Goal: Task Accomplishment & Management: Complete application form

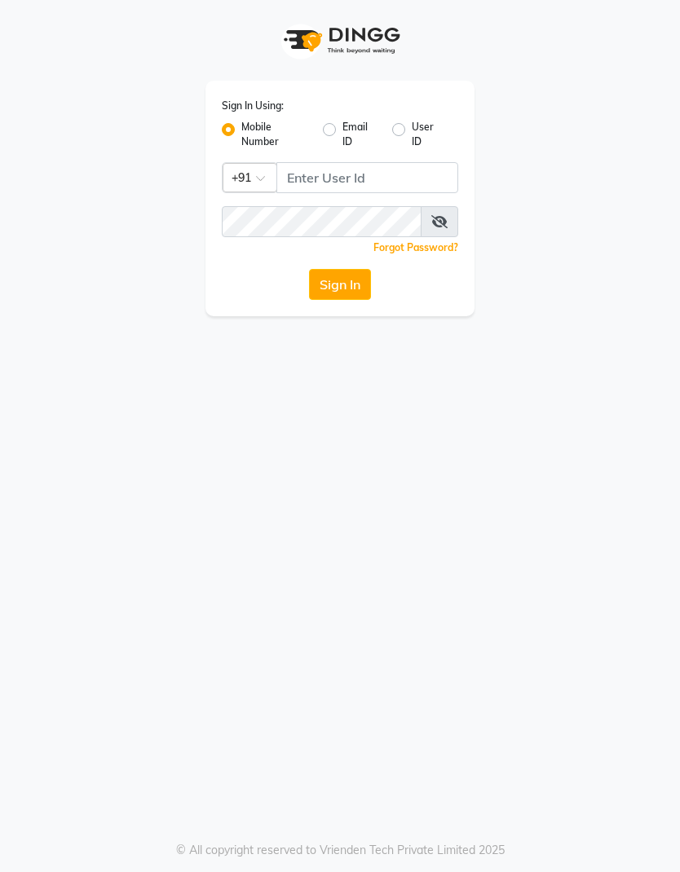
scroll to position [0, 75]
click at [412, 128] on label "User ID" at bounding box center [428, 134] width 33 height 29
click at [412, 128] on input "User ID" at bounding box center [417, 125] width 11 height 11
radio input "true"
click at [242, 128] on label "Mobile Number" at bounding box center [275, 134] width 68 height 29
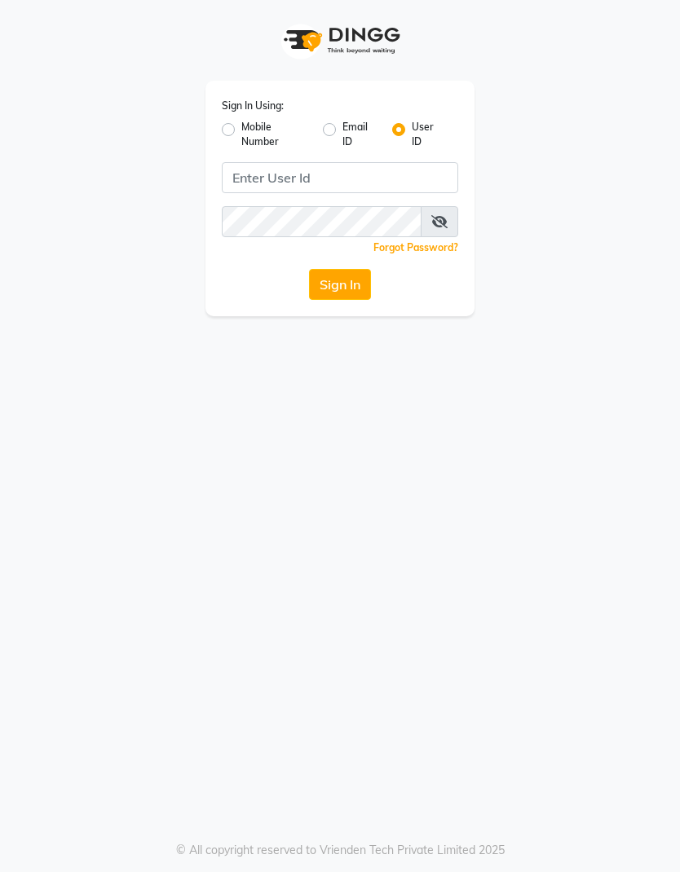
click at [242, 128] on input "Mobile Number" at bounding box center [246, 125] width 11 height 11
radio input "true"
radio input "false"
click at [349, 172] on input "Username" at bounding box center [367, 177] width 182 height 31
type input "7977013928"
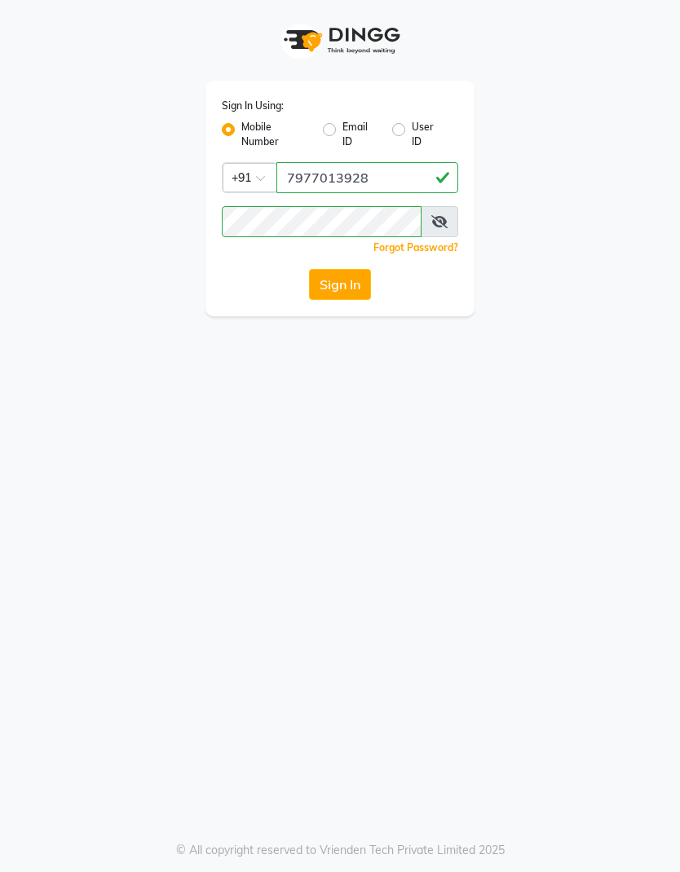
click at [443, 217] on icon at bounding box center [439, 221] width 16 height 13
click at [348, 277] on button "Sign In" at bounding box center [340, 284] width 62 height 31
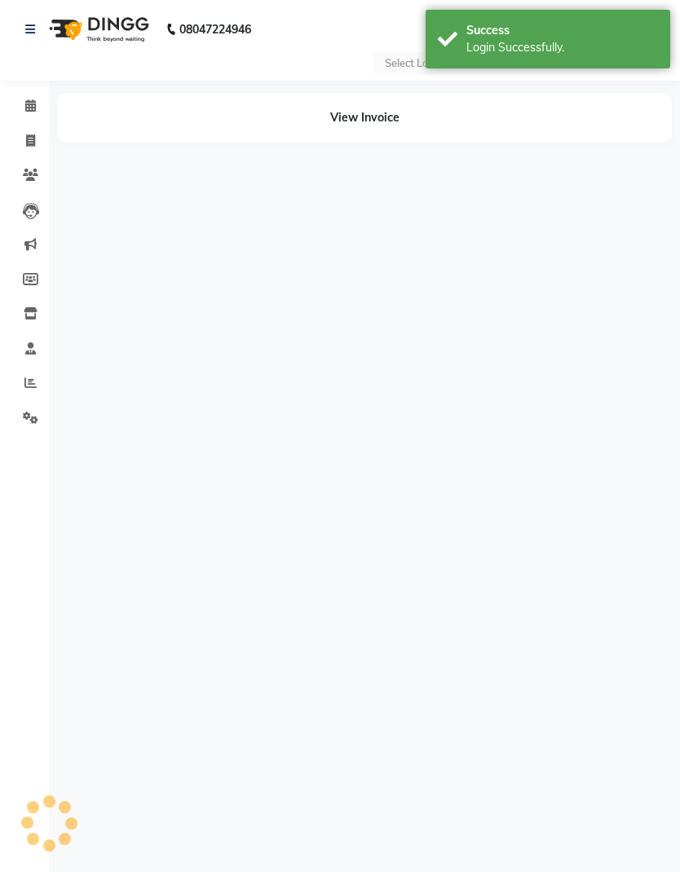
select select "en"
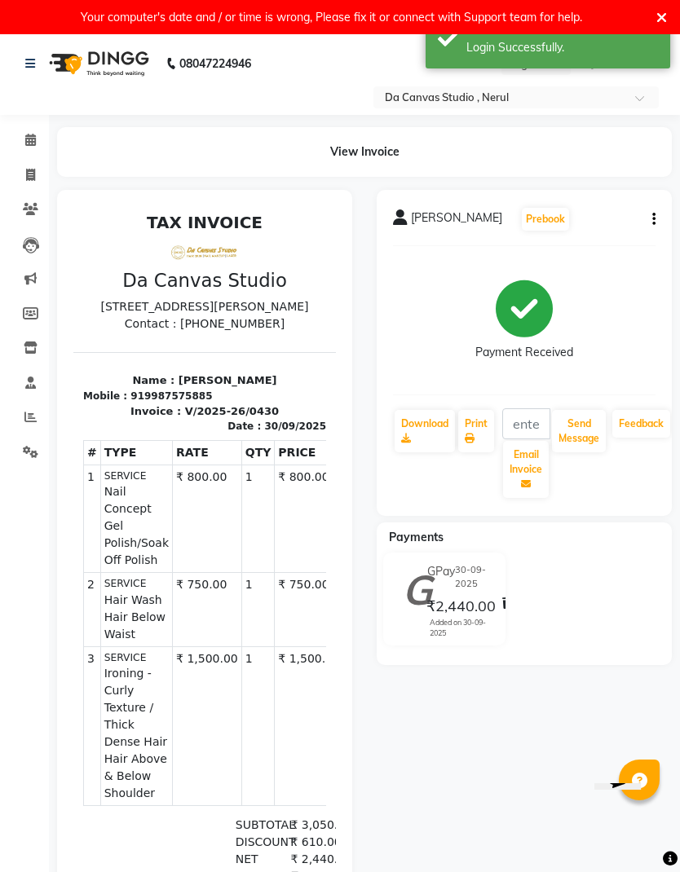
click at [650, 11] on div "Your computer's date and / or time is wrong, Please fix it or connect with Supp…" at bounding box center [332, 17] width 650 height 21
click at [669, 6] on div "Your computer's date and / or time is wrong, Please fix it or connect with Supp…" at bounding box center [340, 17] width 680 height 34
click at [659, 14] on icon at bounding box center [661, 18] width 11 height 15
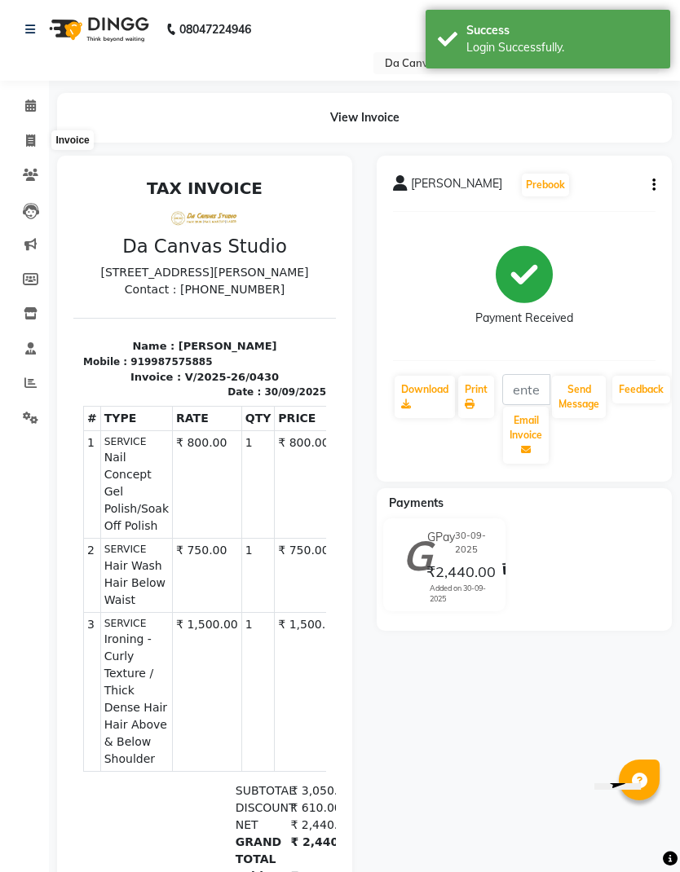
click at [35, 137] on icon at bounding box center [30, 140] width 9 height 12
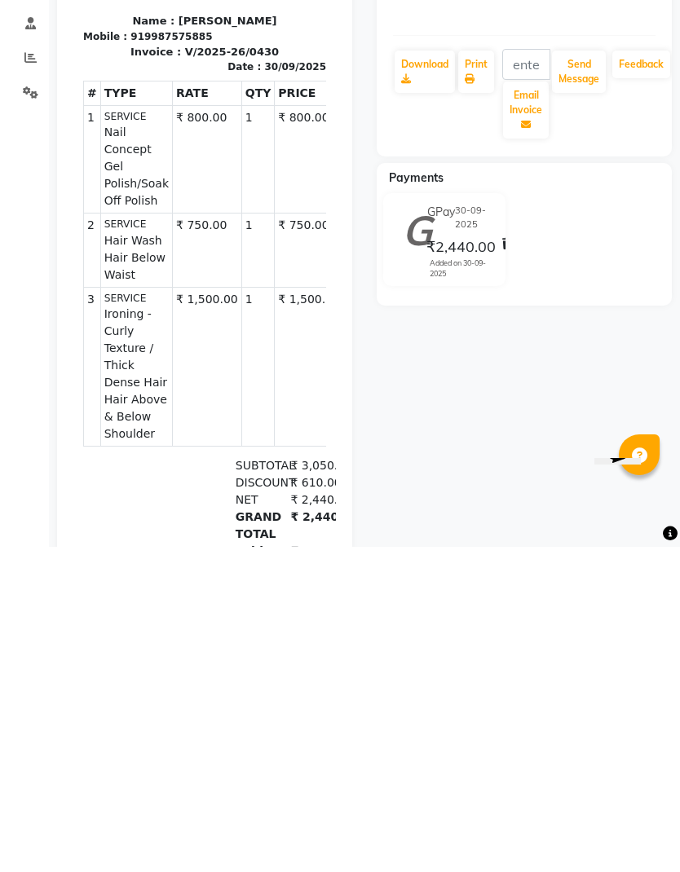
select select "7260"
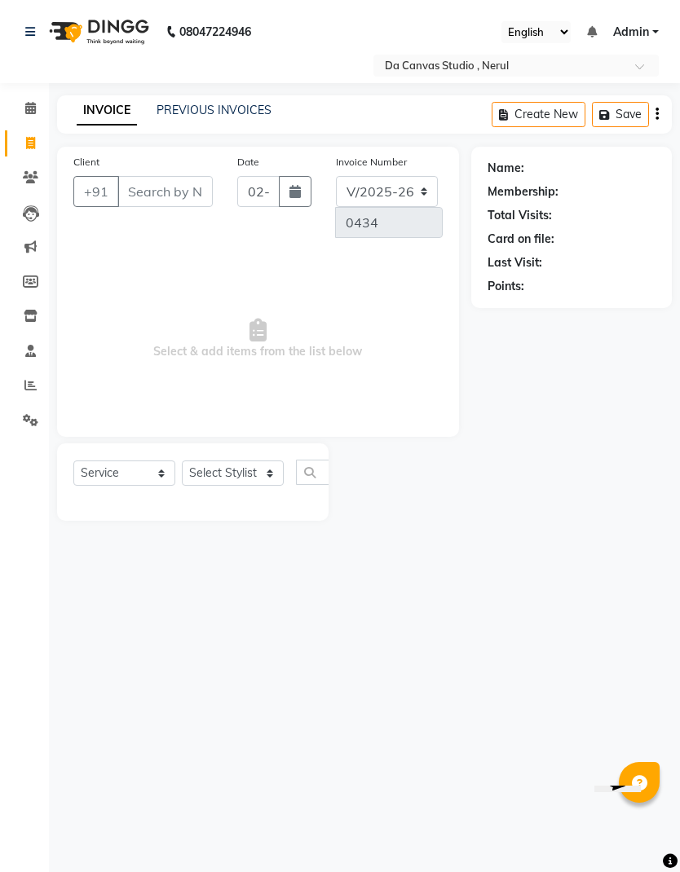
select select "membership"
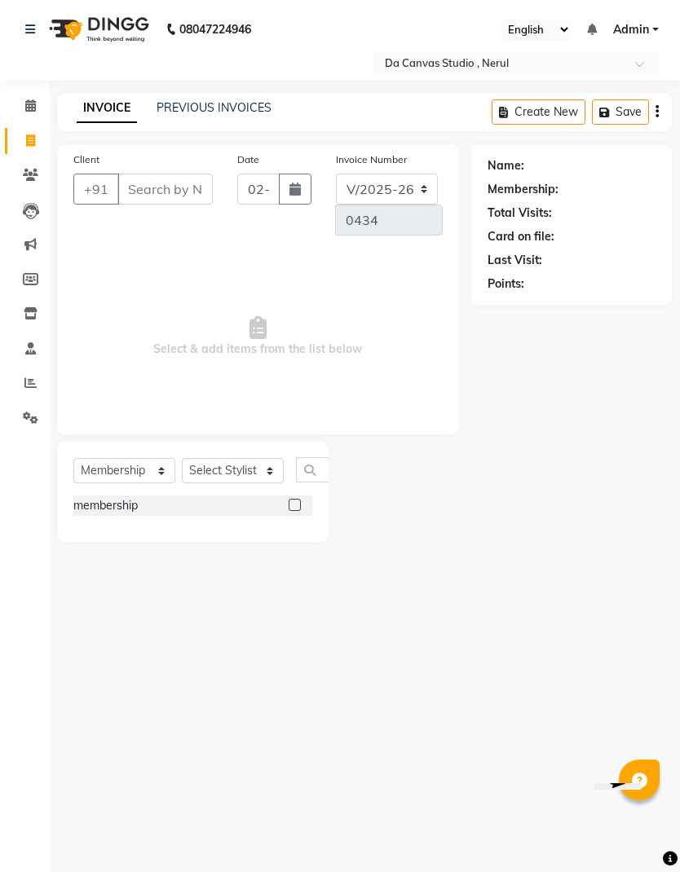
click at [679, 281] on div "Name: Membership: Total Visits: Card on file: Last Visit: Points:" at bounding box center [577, 343] width 213 height 398
click at [156, 201] on input "Client" at bounding box center [164, 189] width 95 height 31
type input "9869629772"
click at [119, 220] on span "Add Client" at bounding box center [114, 219] width 64 height 16
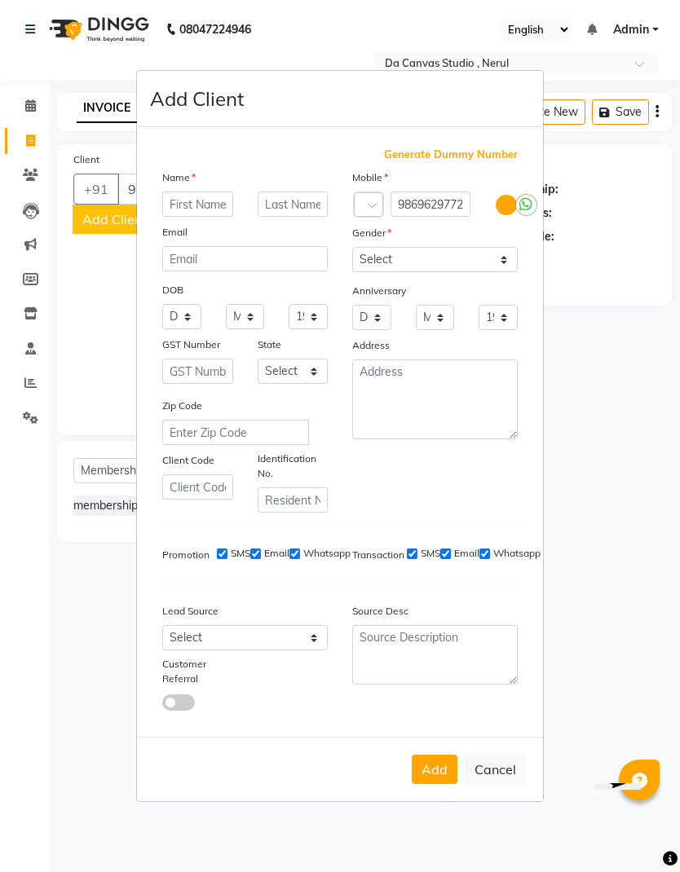
click at [194, 217] on input "text" at bounding box center [197, 204] width 71 height 25
type input "Nisha"
click at [441, 272] on select "Select Male Female Other Prefer Not To Say" at bounding box center [434, 259] width 165 height 25
select select "female"
click at [441, 784] on button "Add" at bounding box center [435, 769] width 46 height 29
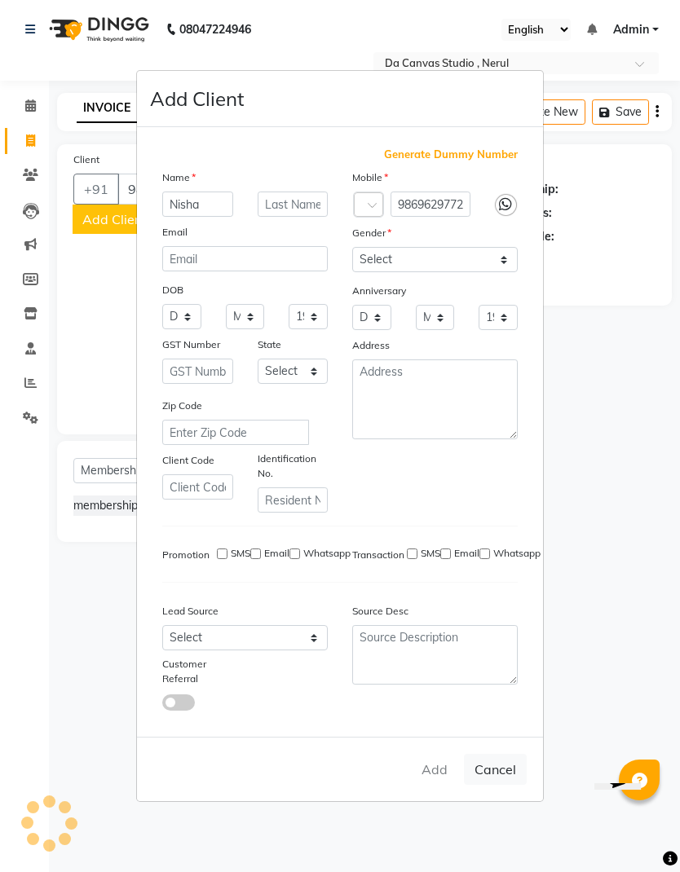
select select
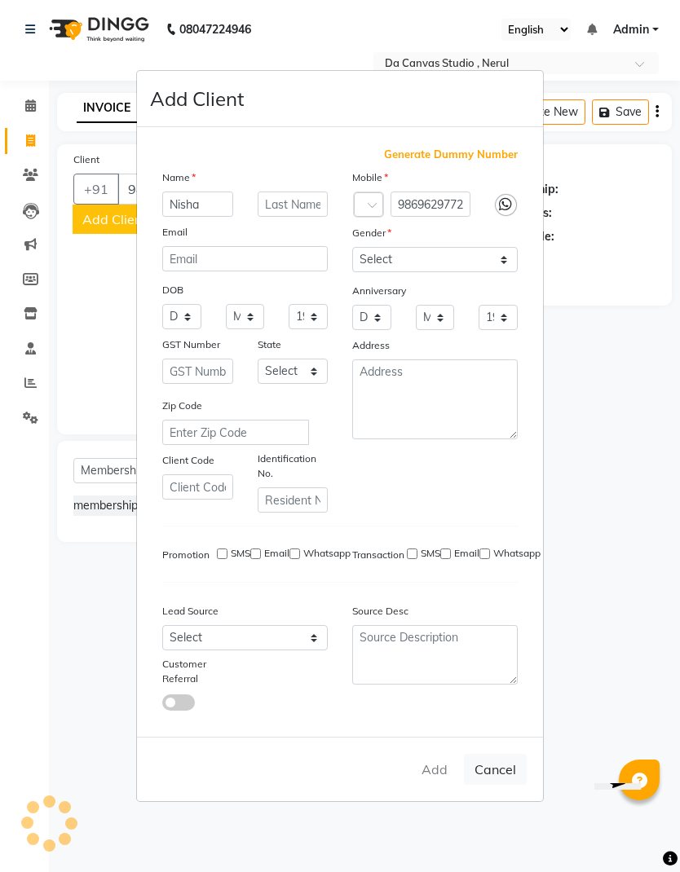
select select
checkbox input "false"
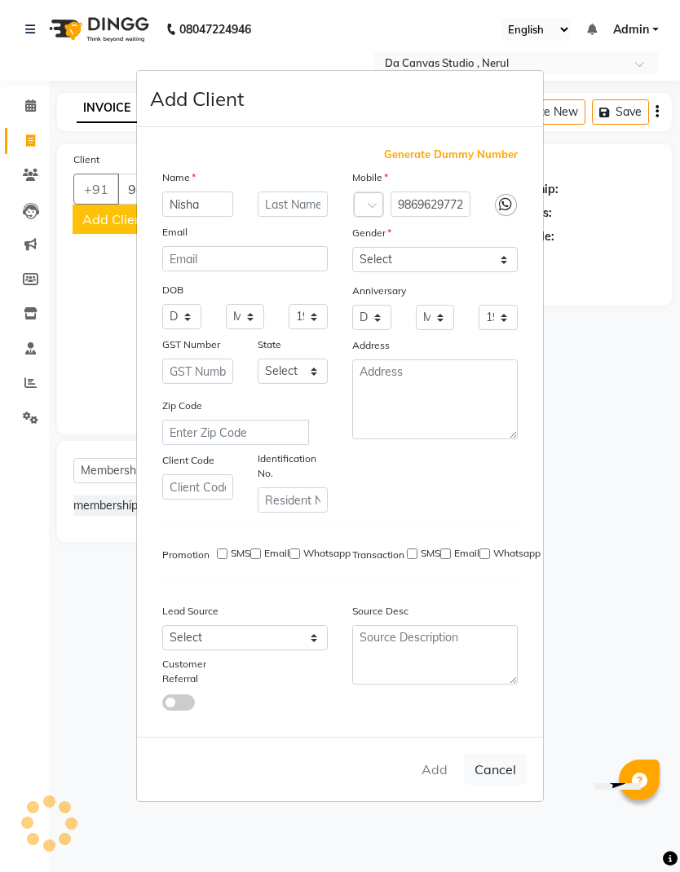
checkbox input "false"
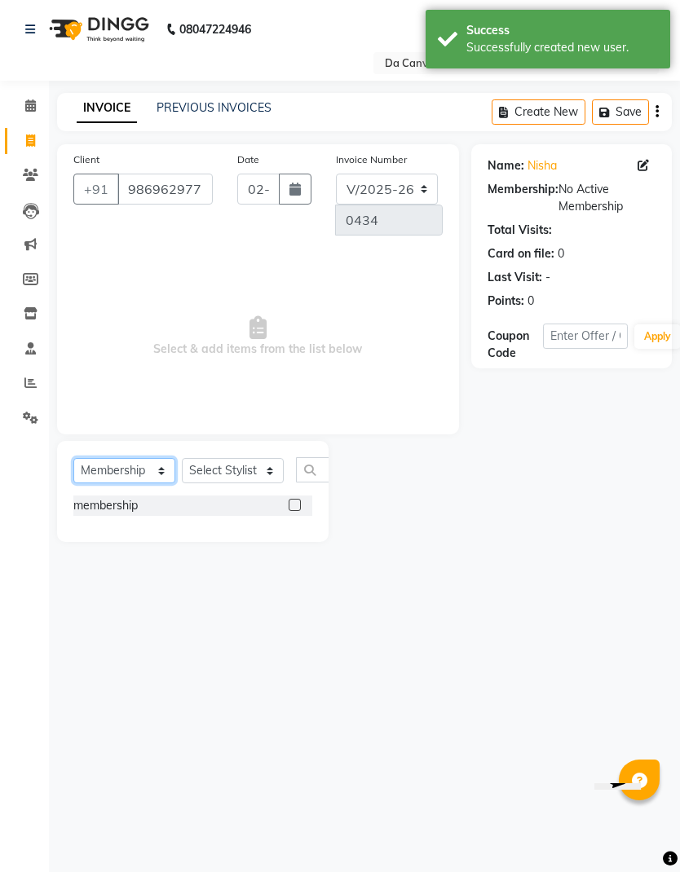
click at [135, 462] on select "Select Service Product Membership Package Voucher Prepaid Gift Card" at bounding box center [124, 470] width 102 height 25
select select "service"
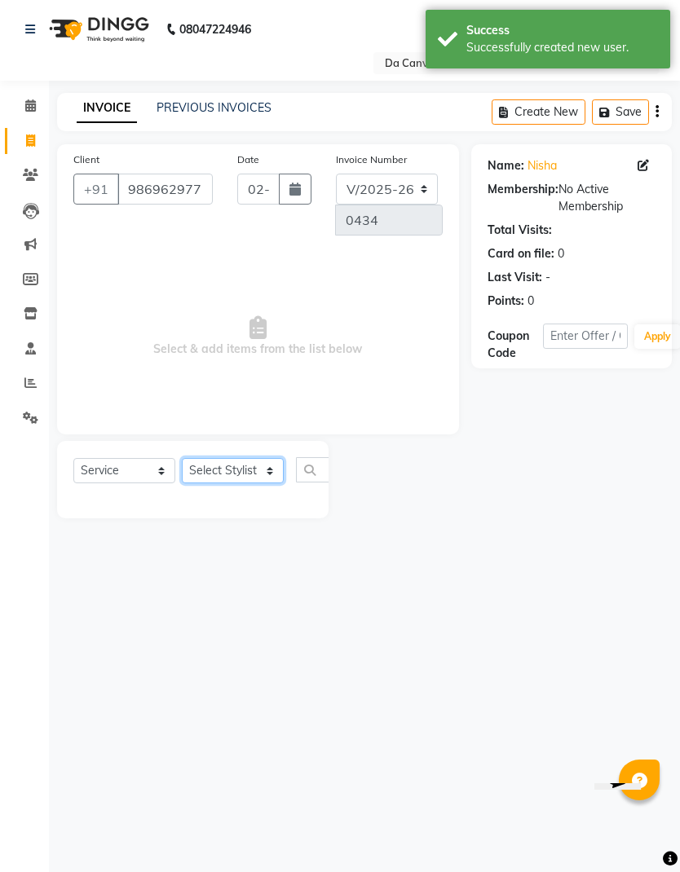
click at [251, 467] on select "Select Stylist Aasma Armaan Farmaan Fatima Heena Naaz Noor Sanjana Sapna Shree …" at bounding box center [233, 470] width 102 height 25
select select "62361"
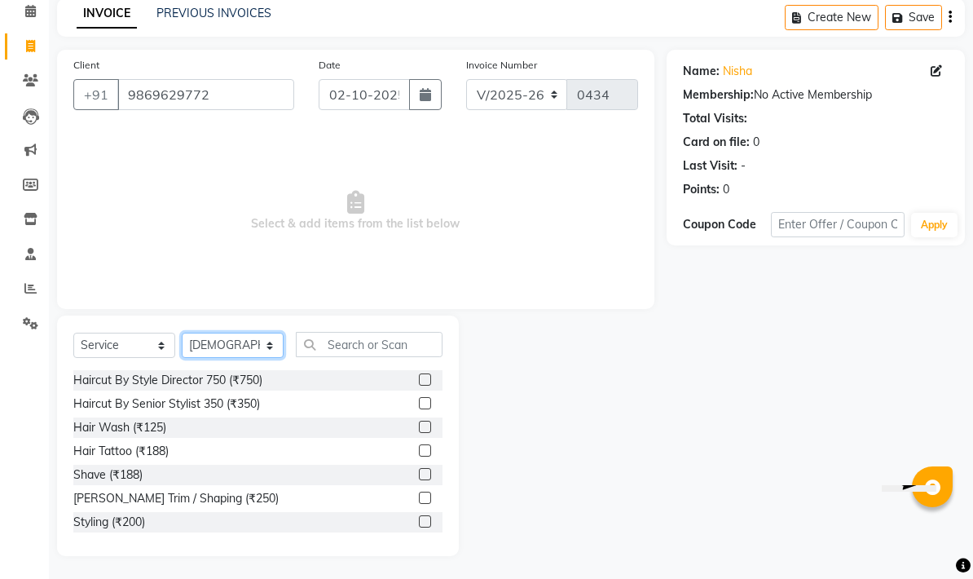
scroll to position [72, 0]
click at [414, 346] on input "text" at bounding box center [369, 345] width 147 height 25
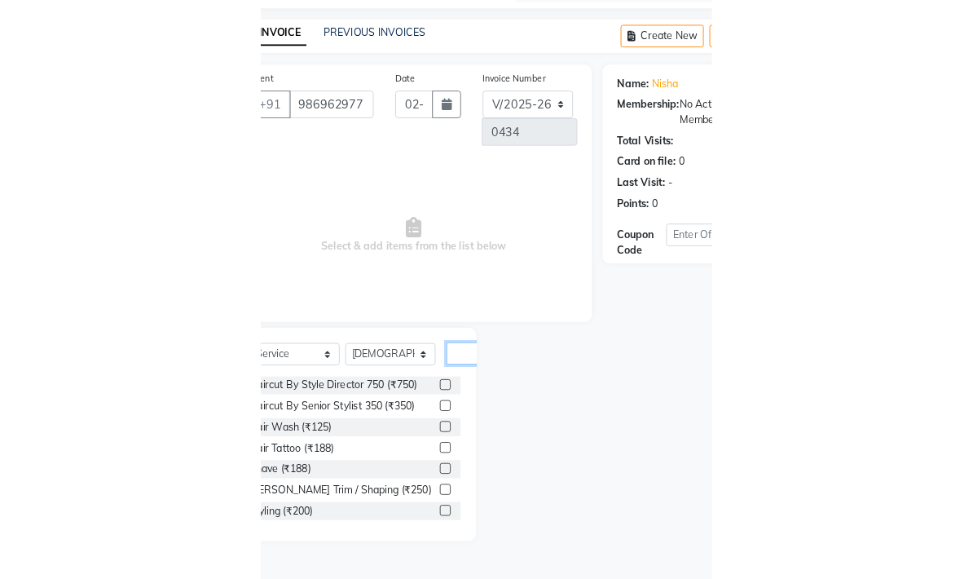
scroll to position [0, 0]
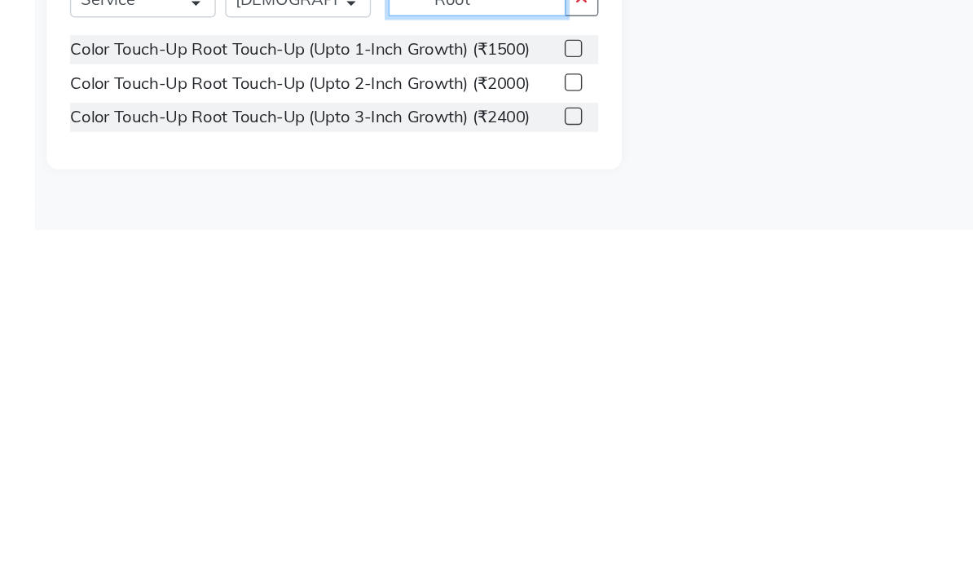
type input "Root"
click at [419, 493] on label at bounding box center [425, 499] width 12 height 12
click at [419, 495] on input "checkbox" at bounding box center [424, 500] width 11 height 11
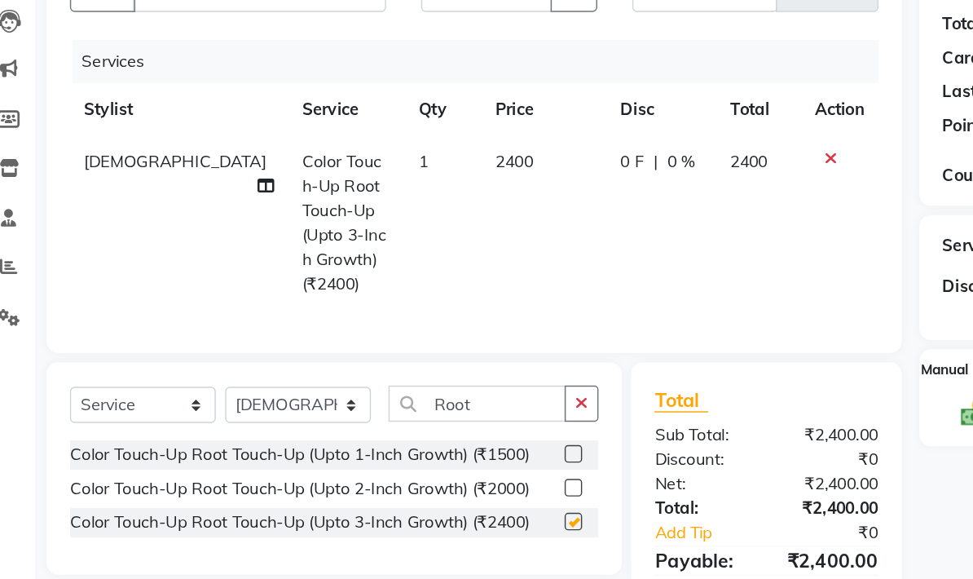
checkbox input "false"
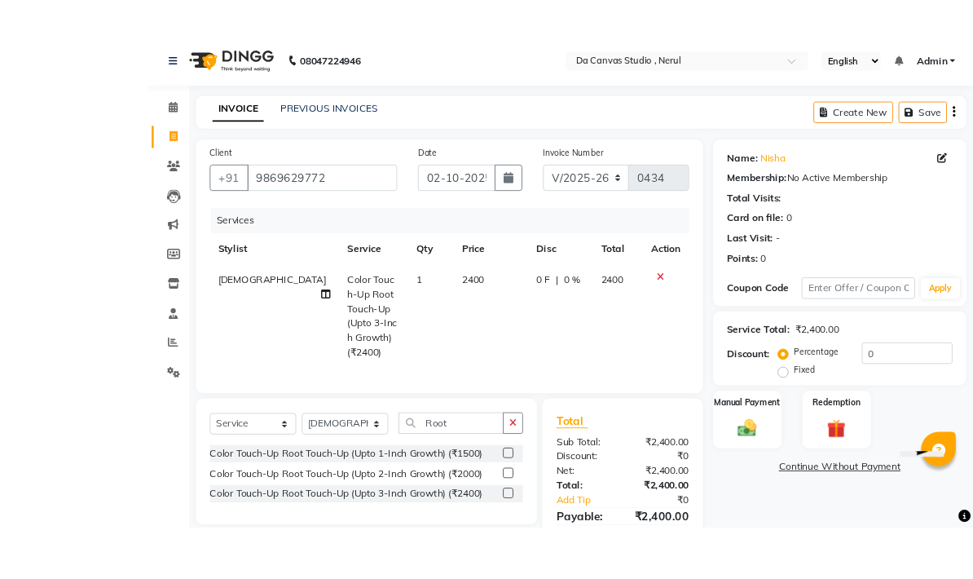
scroll to position [61, 0]
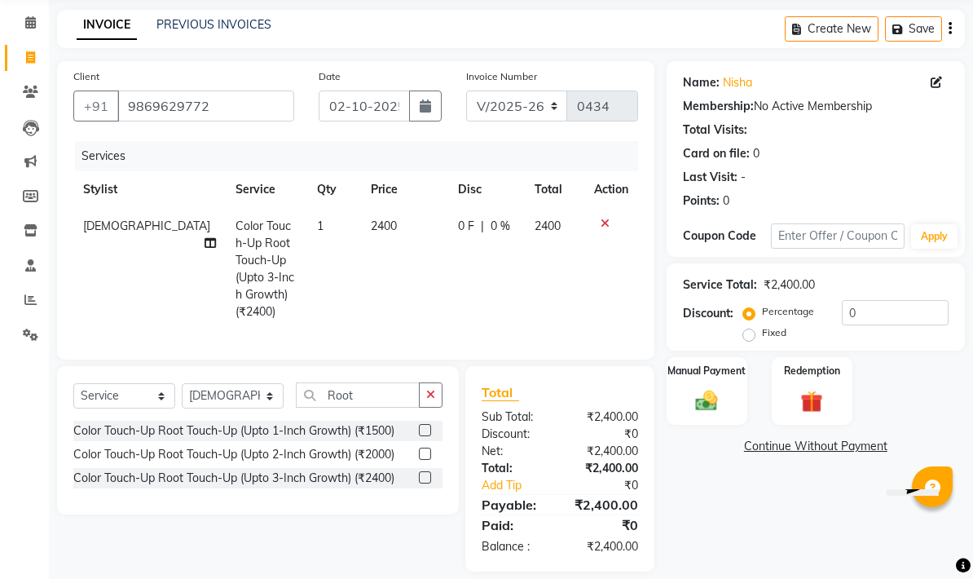
click at [679, 403] on img at bounding box center [707, 400] width 36 height 25
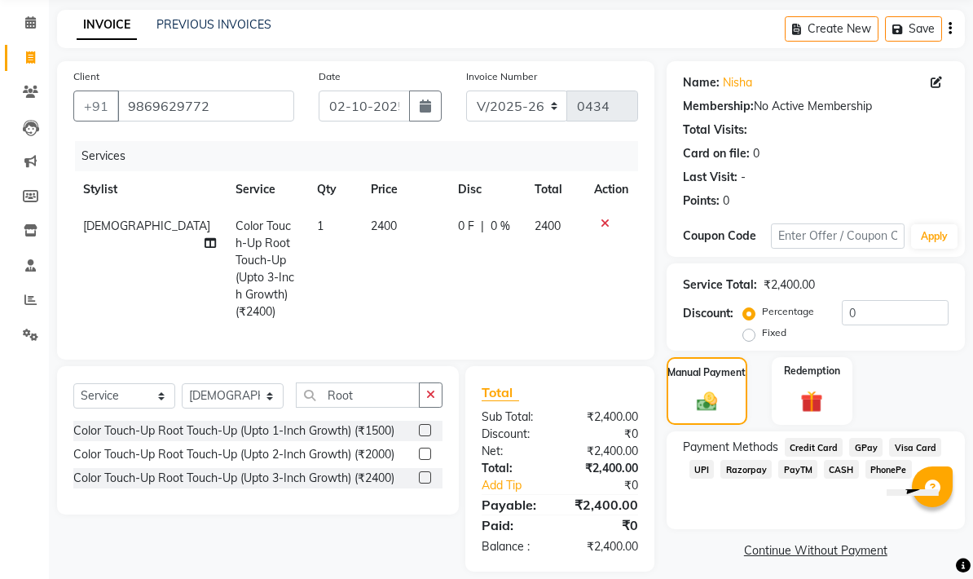
click at [679, 465] on span "CASH" at bounding box center [841, 469] width 35 height 19
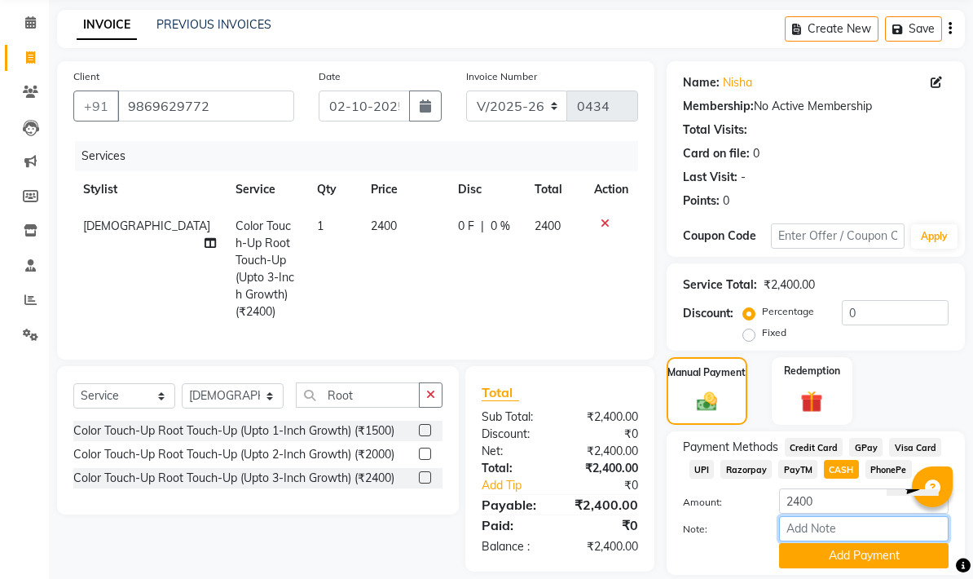
click at [679, 541] on input "Note:" at bounding box center [864, 528] width 170 height 25
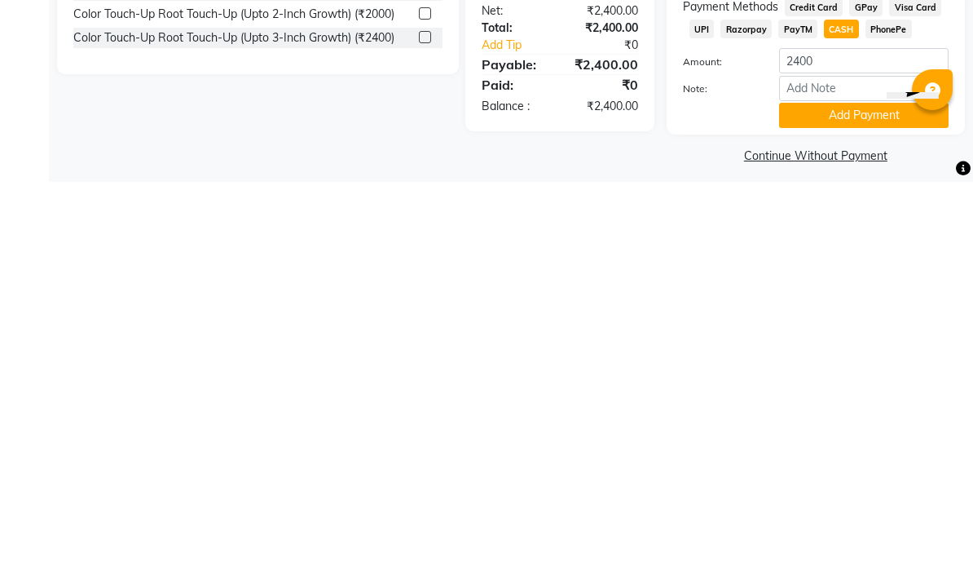
click at [679, 500] on button "Add Payment" at bounding box center [864, 512] width 170 height 25
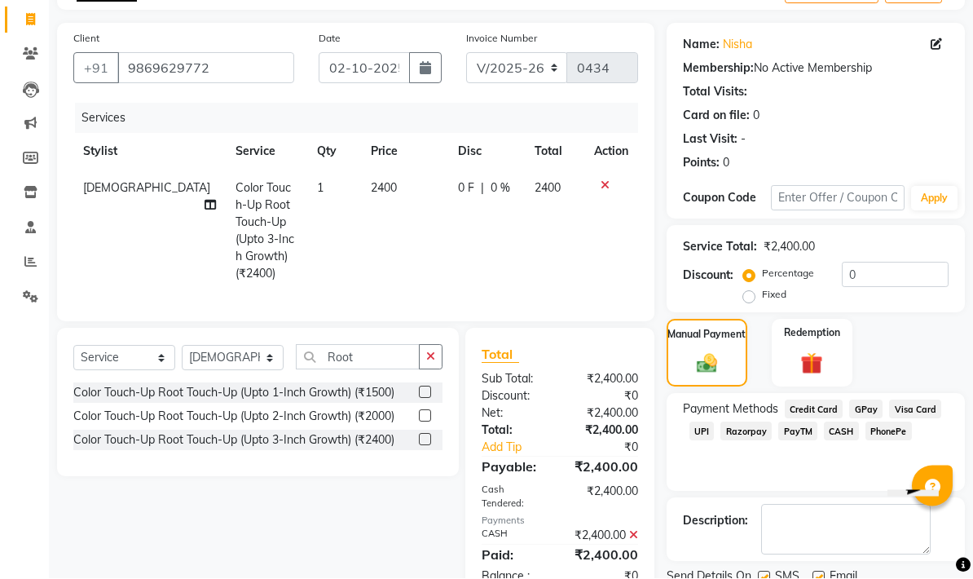
scroll to position [98, 0]
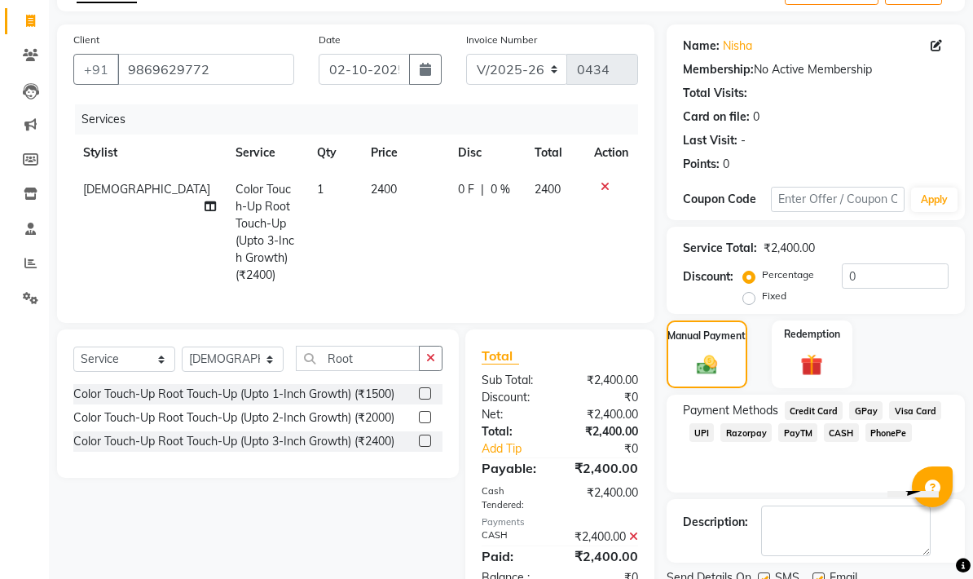
click at [679, 431] on span "CASH" at bounding box center [841, 432] width 35 height 19
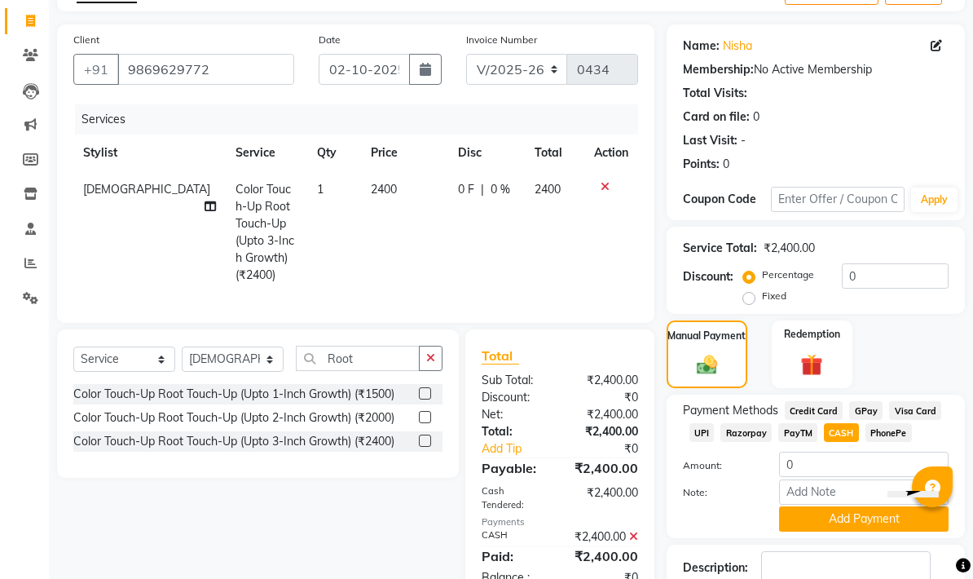
click at [679, 520] on button "Add Payment" at bounding box center [864, 518] width 170 height 25
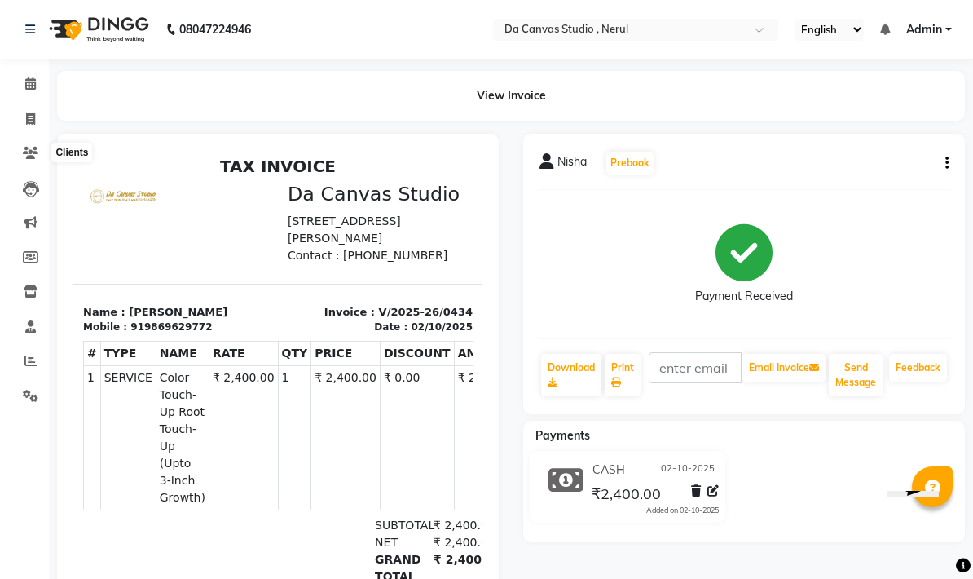
click at [36, 156] on icon at bounding box center [30, 153] width 15 height 12
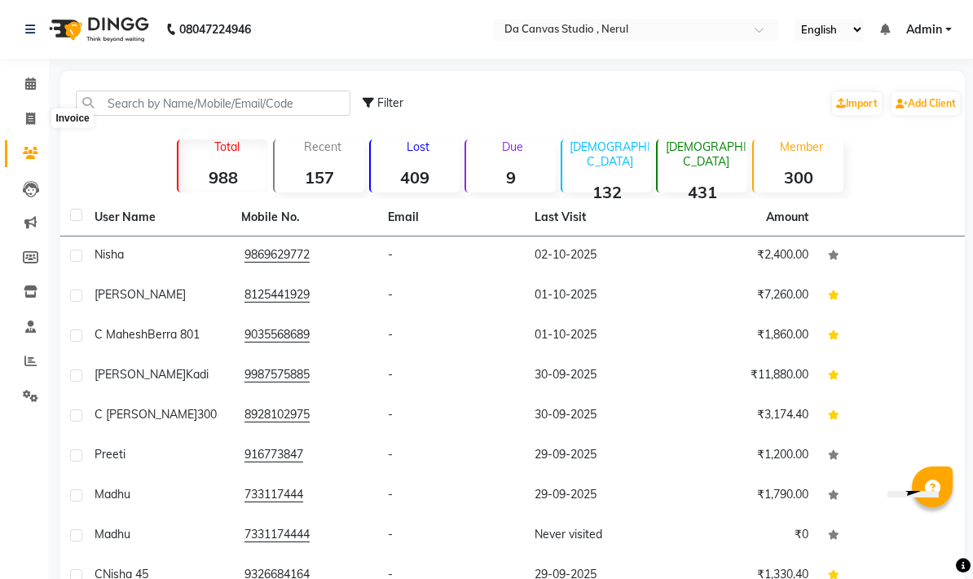
click at [33, 112] on icon at bounding box center [30, 118] width 9 height 12
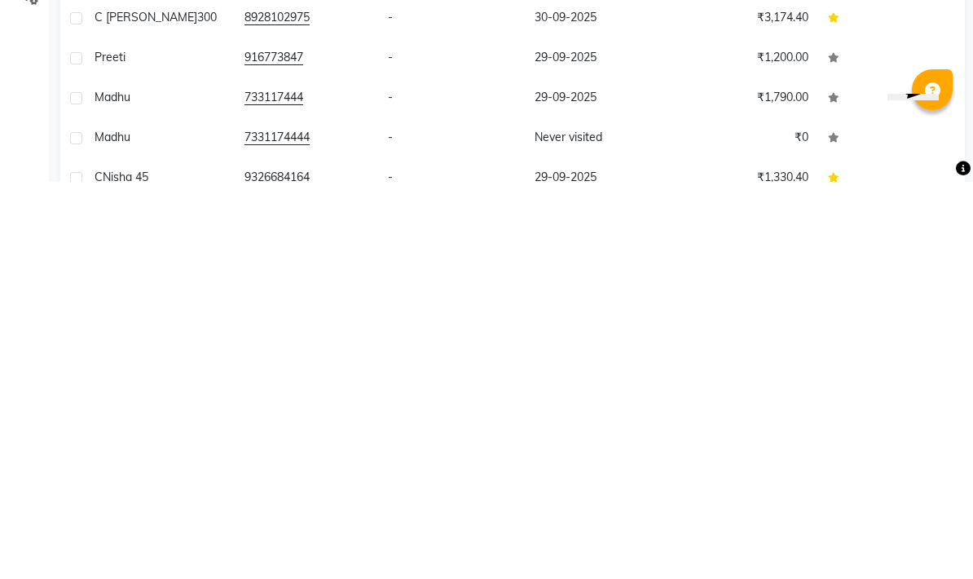
select select "7260"
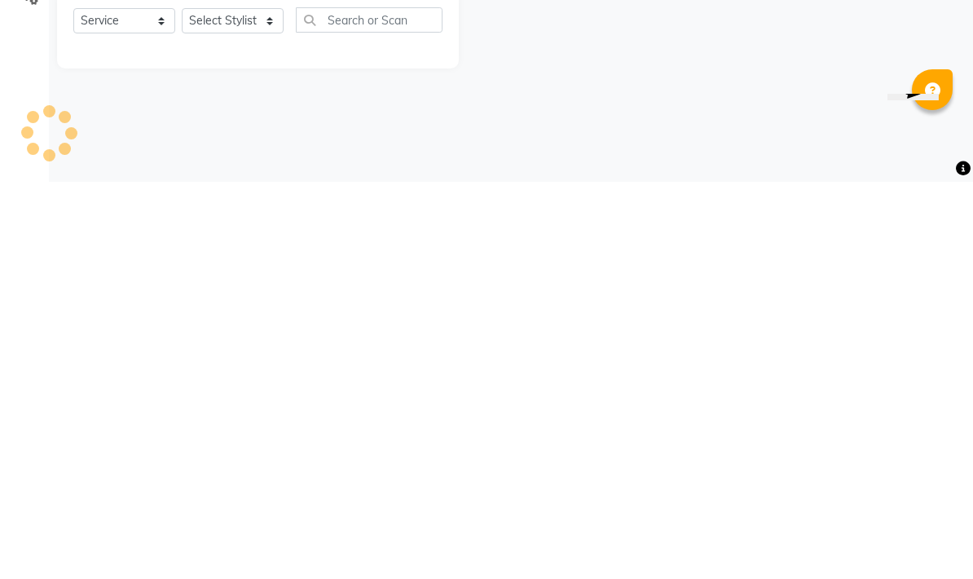
select select "membership"
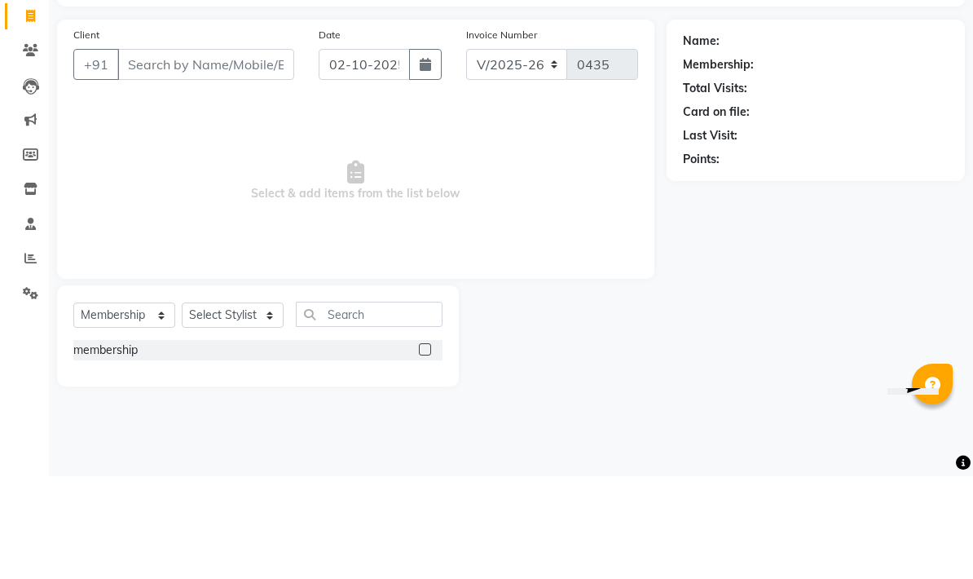
click at [220, 152] on input "Client" at bounding box center [205, 167] width 177 height 31
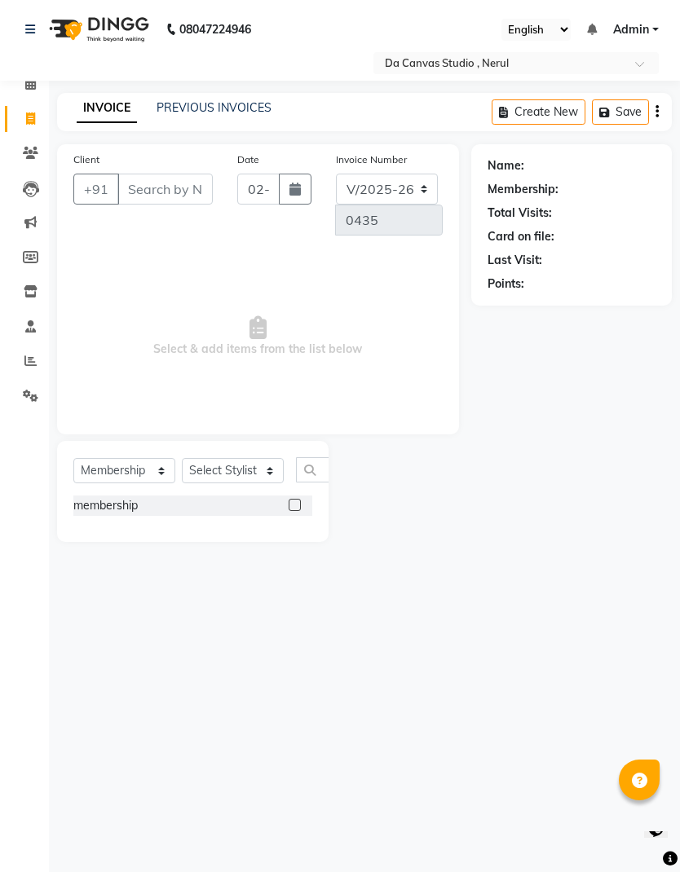
click at [170, 189] on input "Client" at bounding box center [164, 189] width 95 height 31
type input "9924133381"
click at [107, 206] on button "Add Client" at bounding box center [115, 219] width 84 height 29
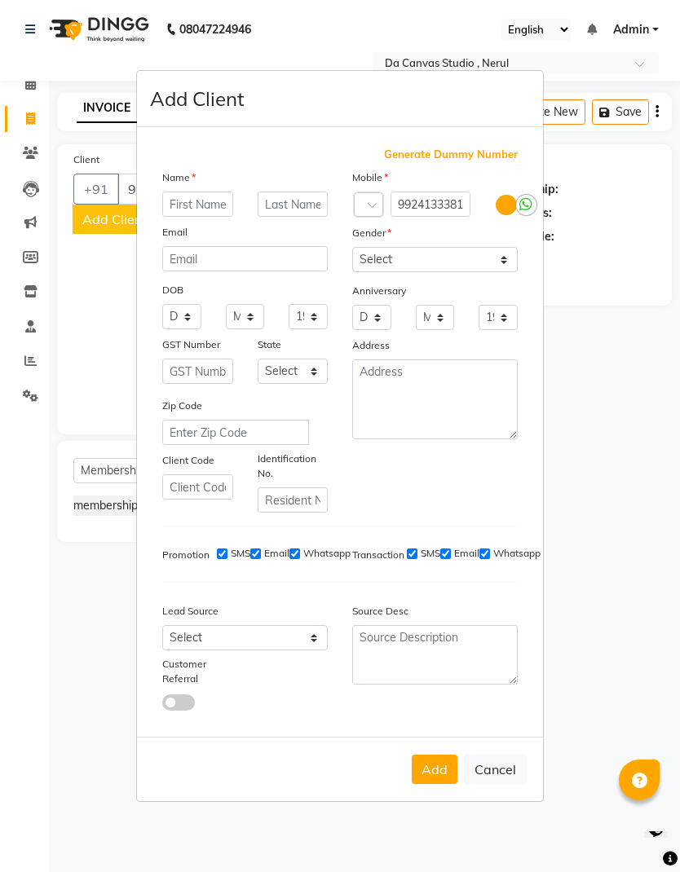
click at [209, 217] on input "text" at bounding box center [197, 204] width 71 height 25
type input "Radhika"
click at [427, 272] on select "Select Male Female Other Prefer Not To Say" at bounding box center [434, 259] width 165 height 25
select select "female"
click at [435, 784] on button "Add" at bounding box center [435, 769] width 46 height 29
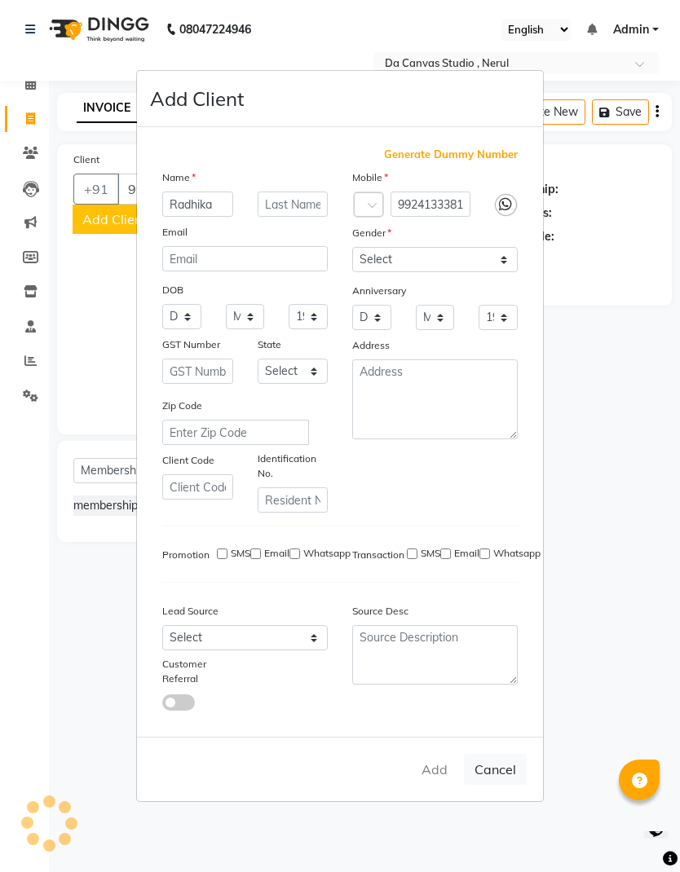
select select
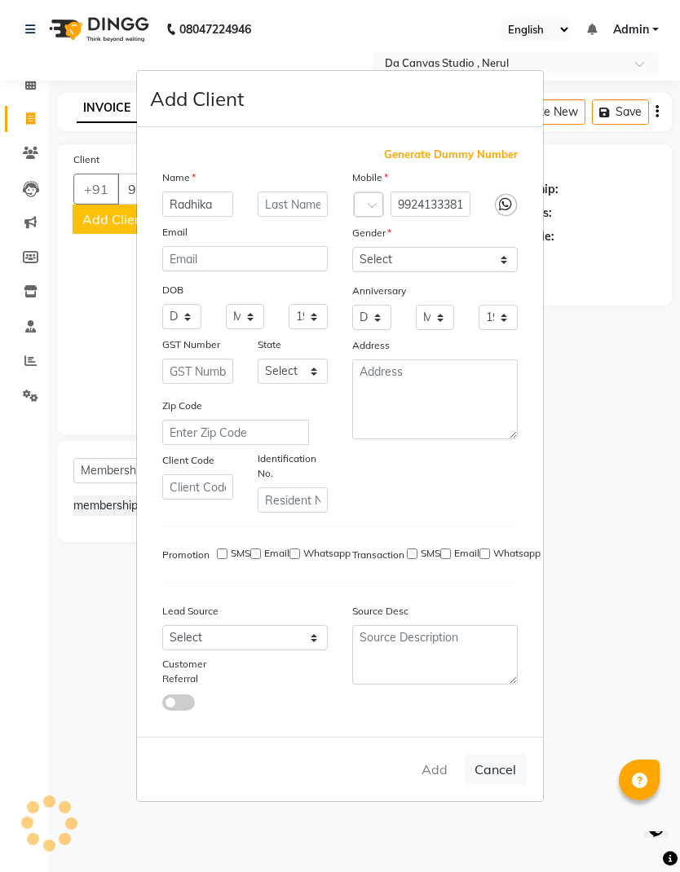
select select
checkbox input "false"
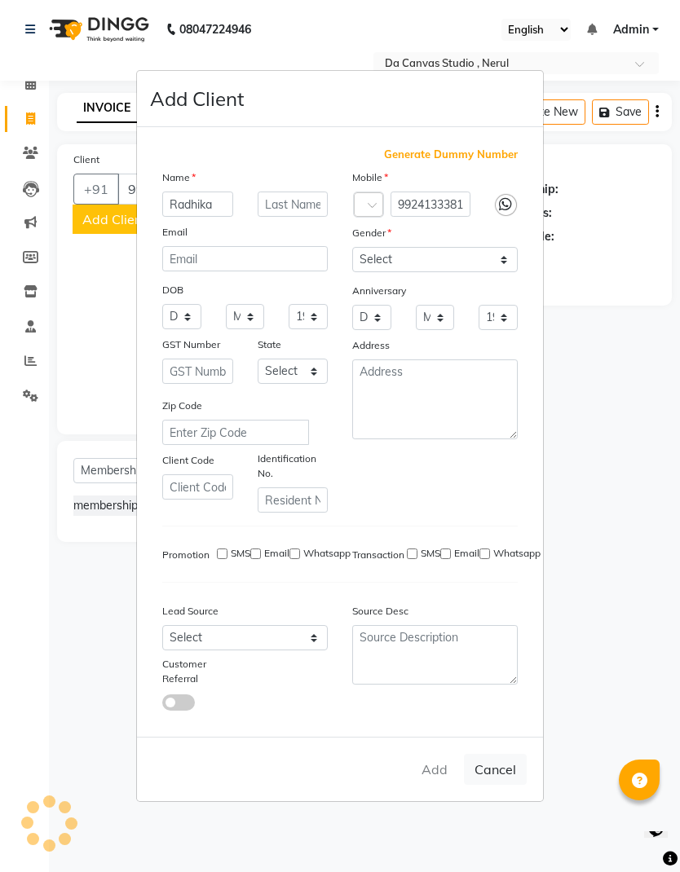
checkbox input "false"
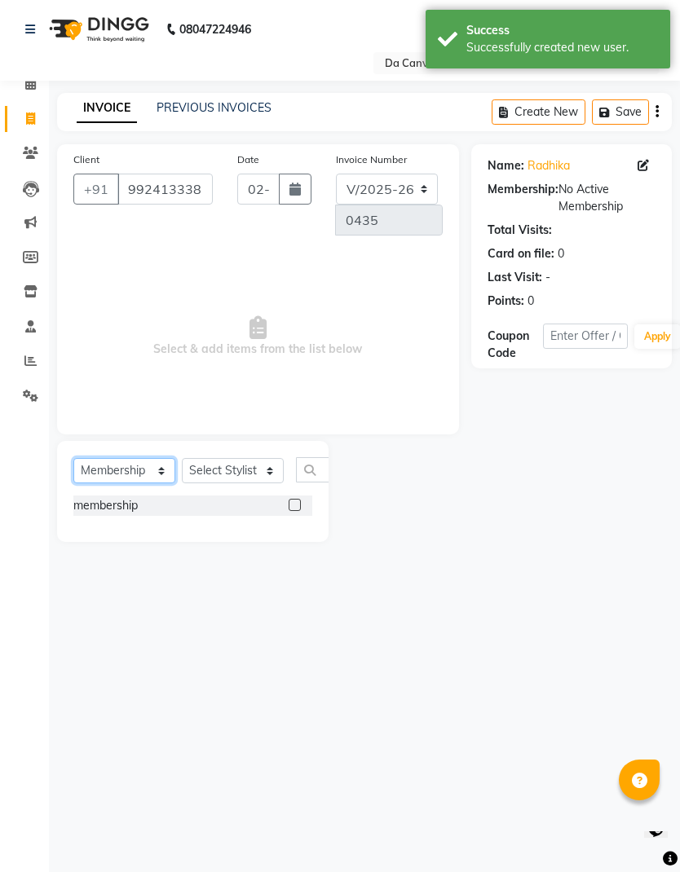
click at [128, 472] on select "Select Service Product Membership Package Voucher Prepaid Gift Card" at bounding box center [124, 470] width 102 height 25
select select "service"
click at [244, 455] on div "Select Service Product Membership Package Voucher Prepaid Gift Card Select Styl…" at bounding box center [192, 479] width 271 height 77
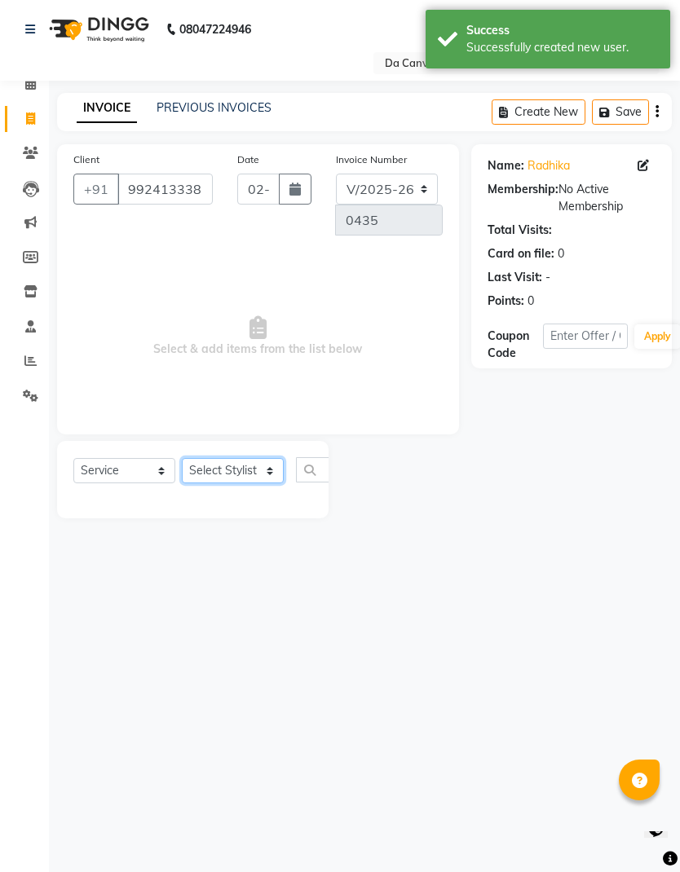
click at [243, 464] on select "Select Stylist Aasma Armaan Farmaan Fatima Heena Naaz Noor Sanjana Sapna Shree …" at bounding box center [233, 470] width 102 height 25
select select "62373"
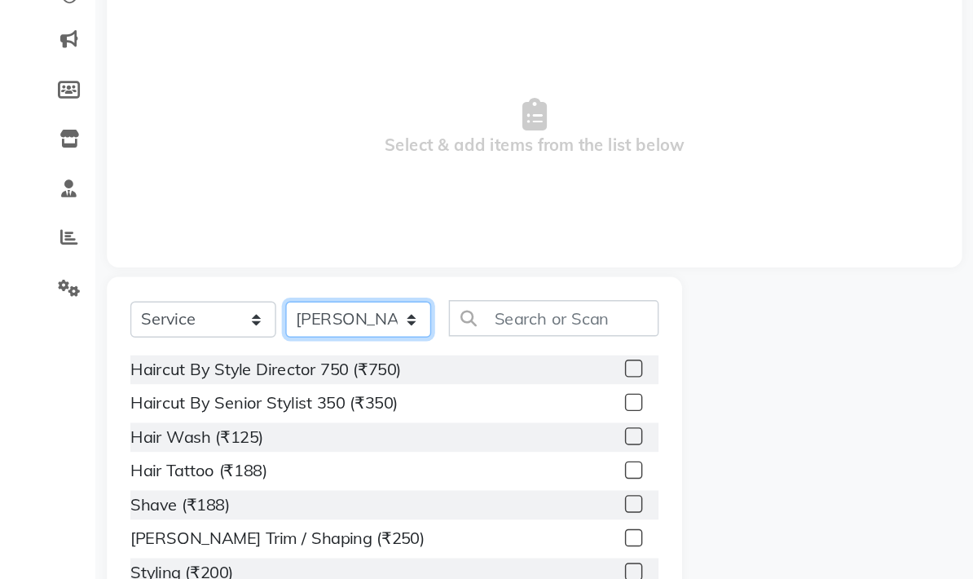
scroll to position [74, 0]
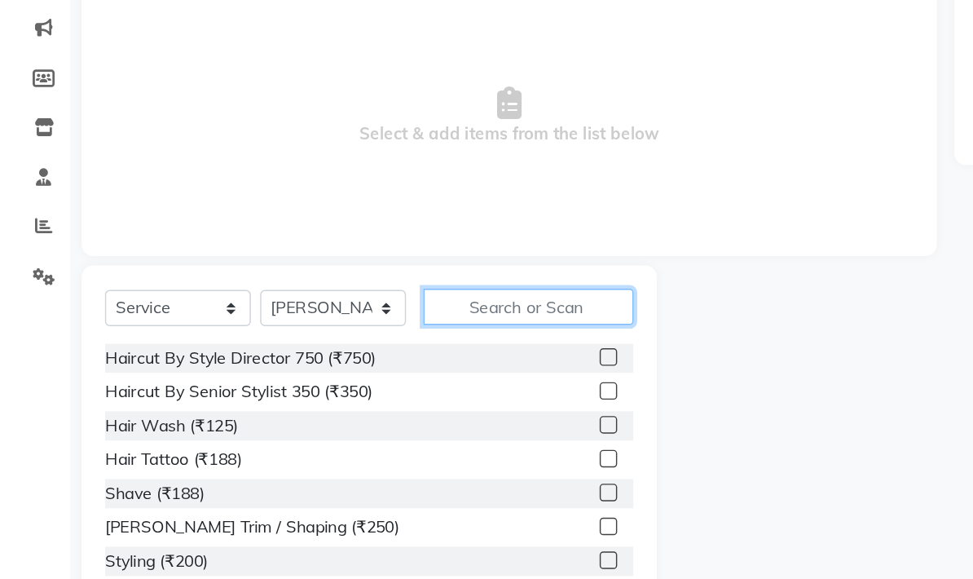
click at [391, 330] on input "text" at bounding box center [369, 342] width 147 height 25
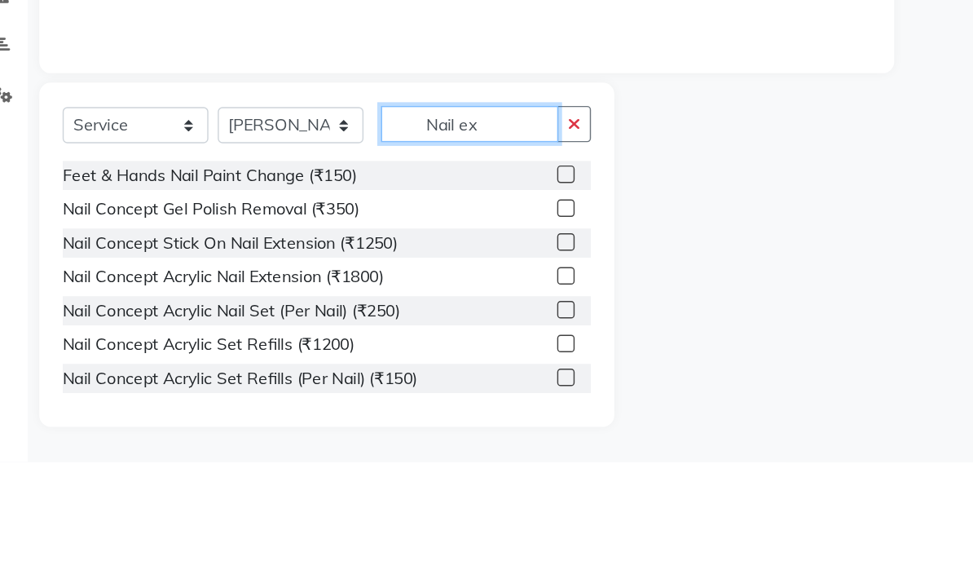
scroll to position [0, 0]
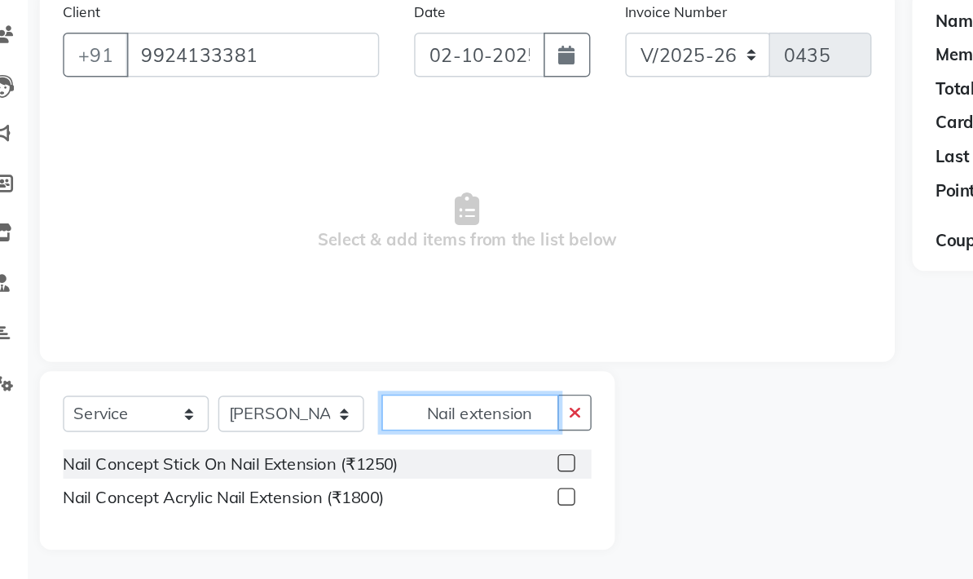
type input "Nail extension"
click at [419, 446] on label at bounding box center [425, 452] width 12 height 12
click at [419, 447] on input "checkbox" at bounding box center [424, 452] width 11 height 11
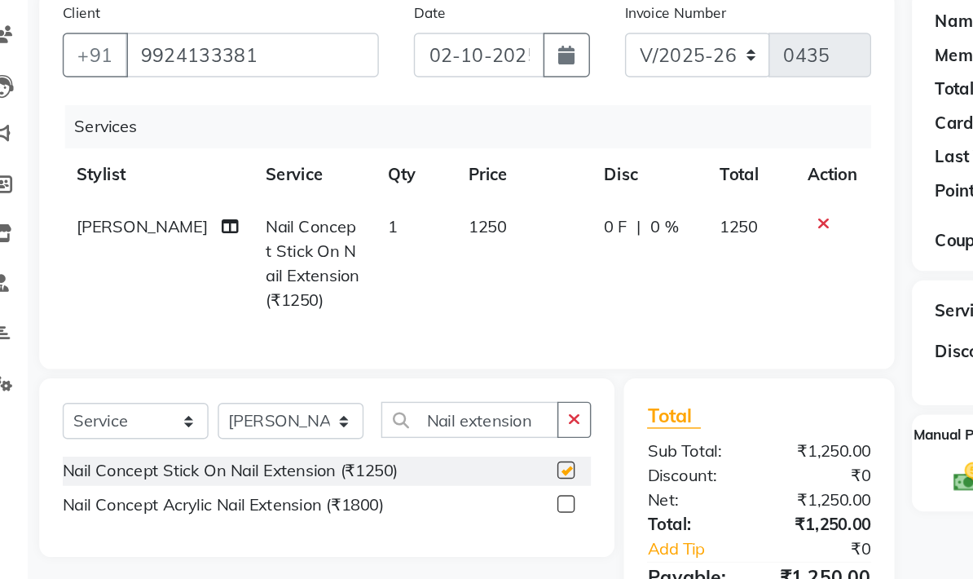
checkbox input "false"
click at [347, 269] on td "1250" at bounding box center [394, 313] width 95 height 88
select select "62373"
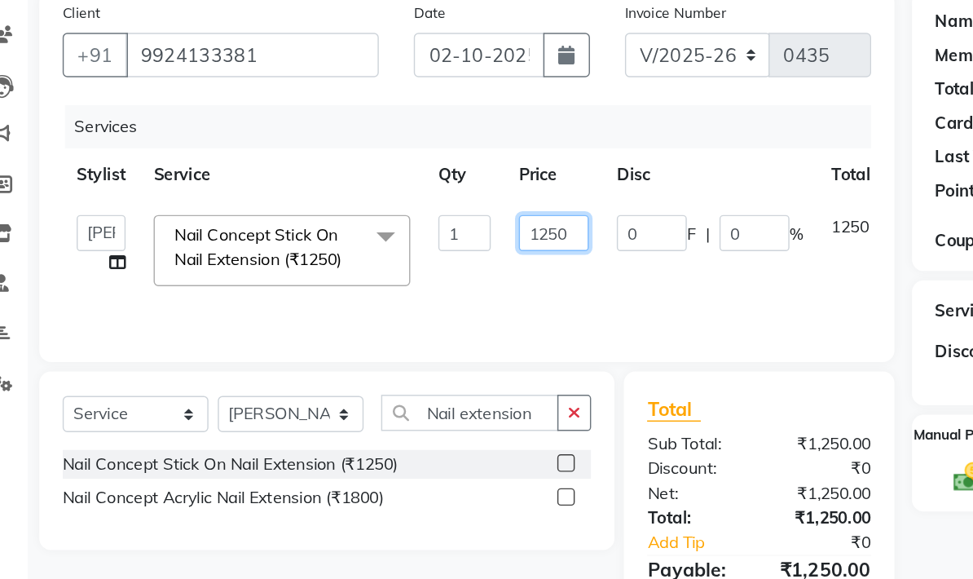
click at [392, 279] on input "1250" at bounding box center [416, 291] width 49 height 25
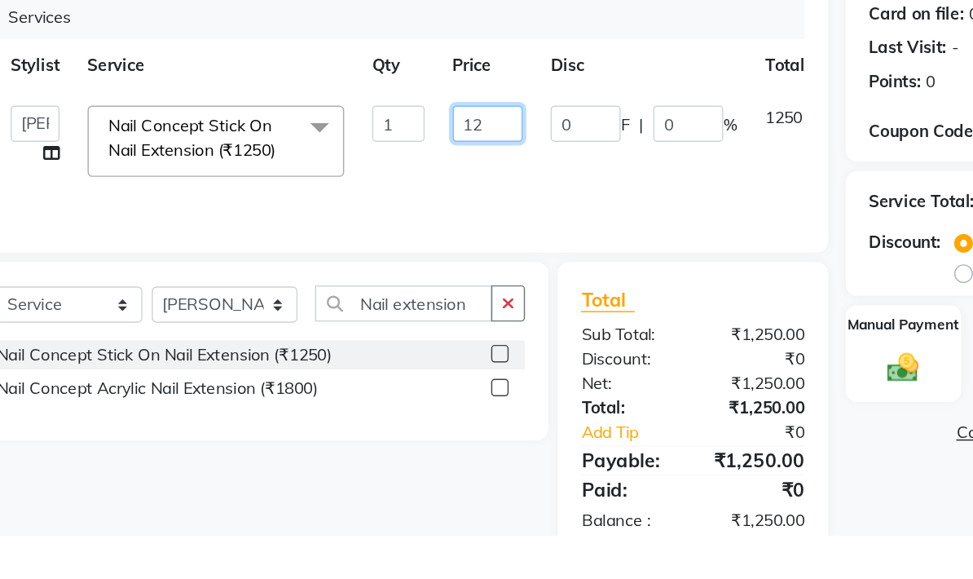
type input "1"
type input "2140"
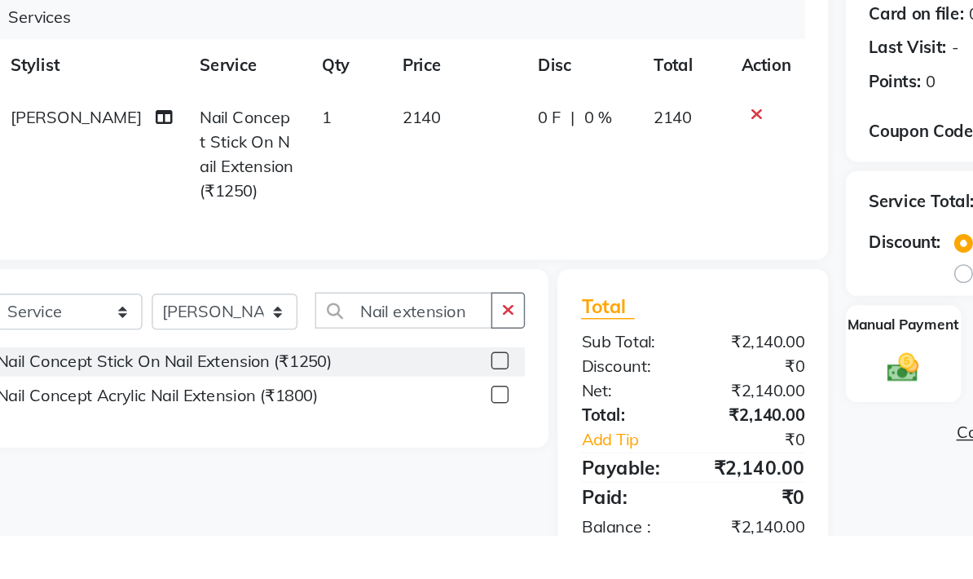
scroll to position [43, 0]
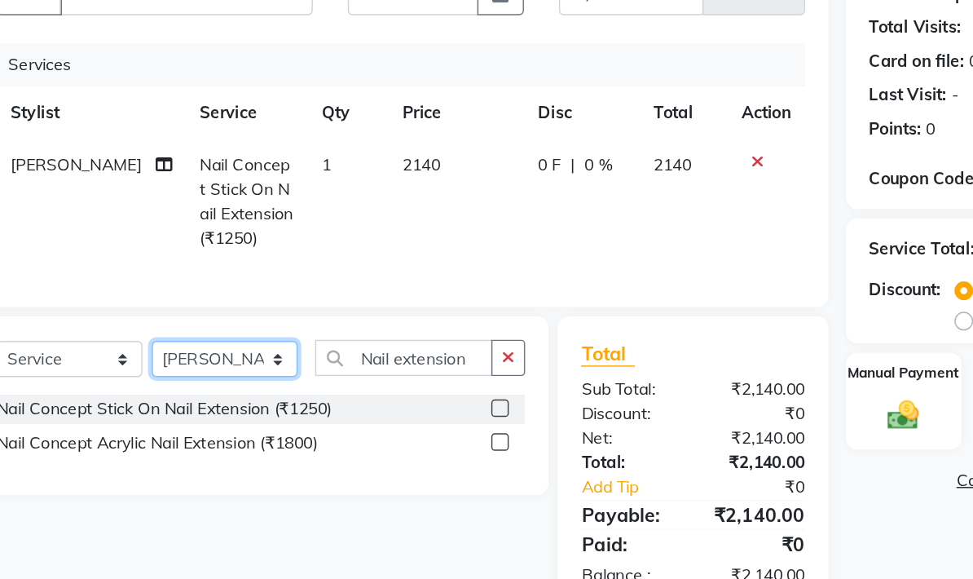
click at [182, 367] on select "Select Stylist Aasma Armaan Farmaan Fatima Heena Naaz Noor Sanjana Sapna Shree …" at bounding box center [233, 379] width 102 height 25
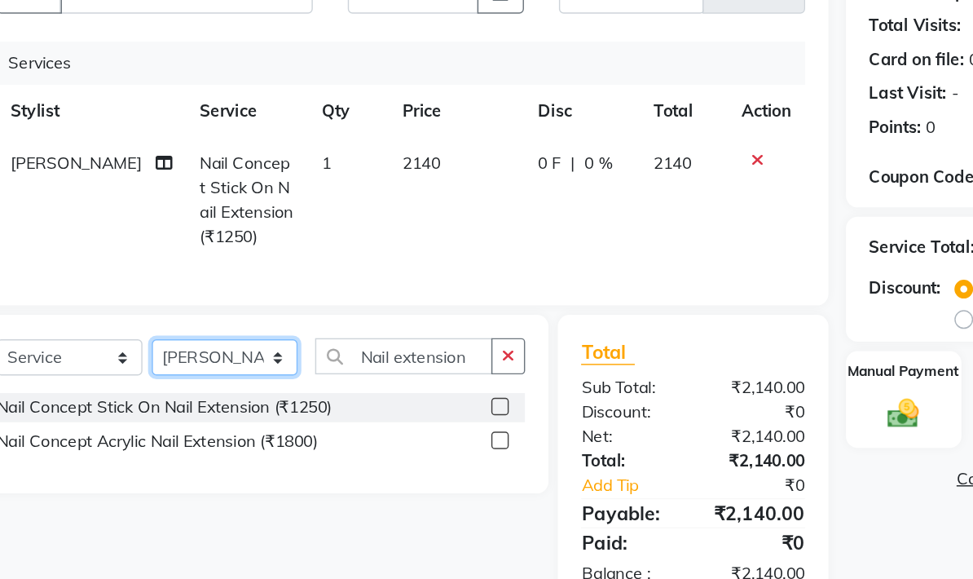
select select "62367"
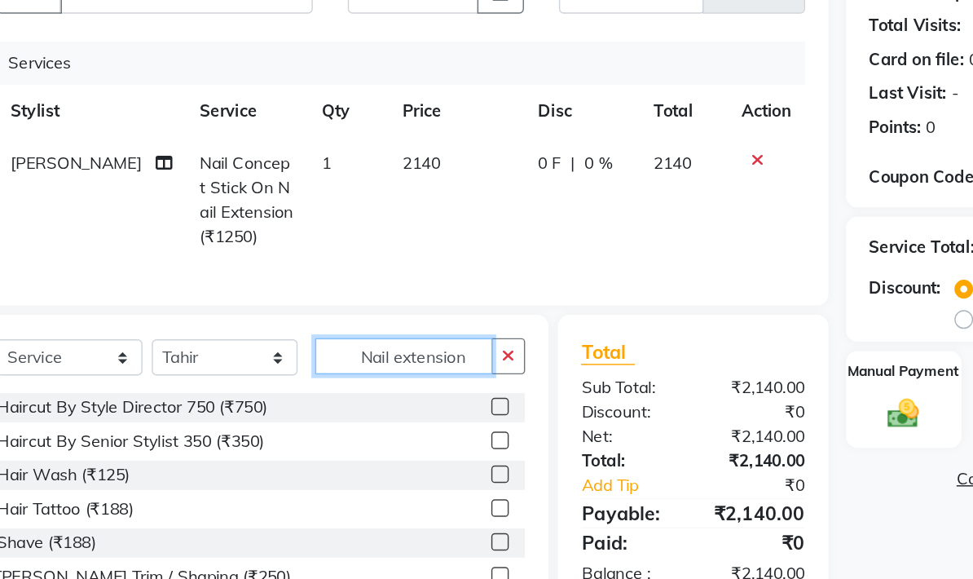
click at [317, 365] on input "Nail extension" at bounding box center [358, 377] width 124 height 25
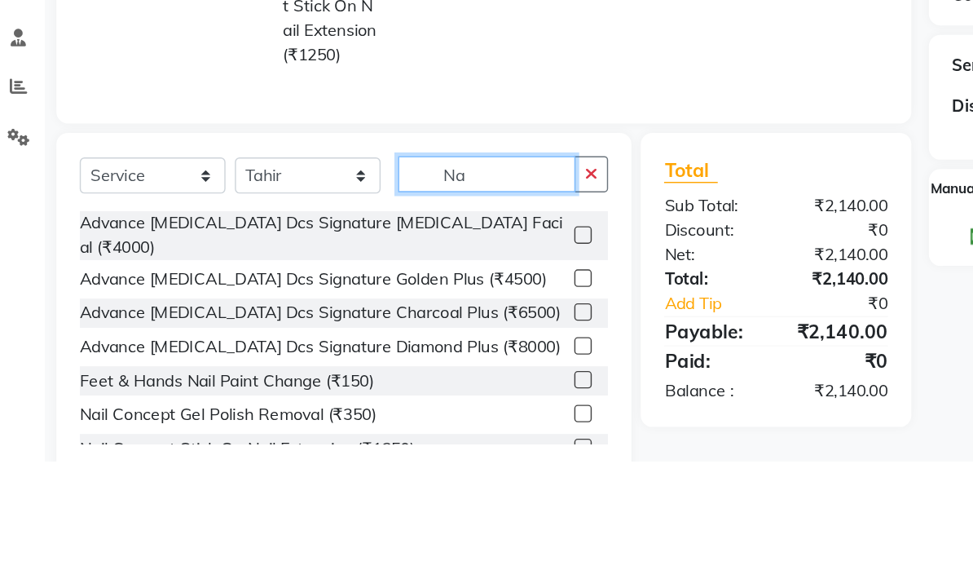
type input "N"
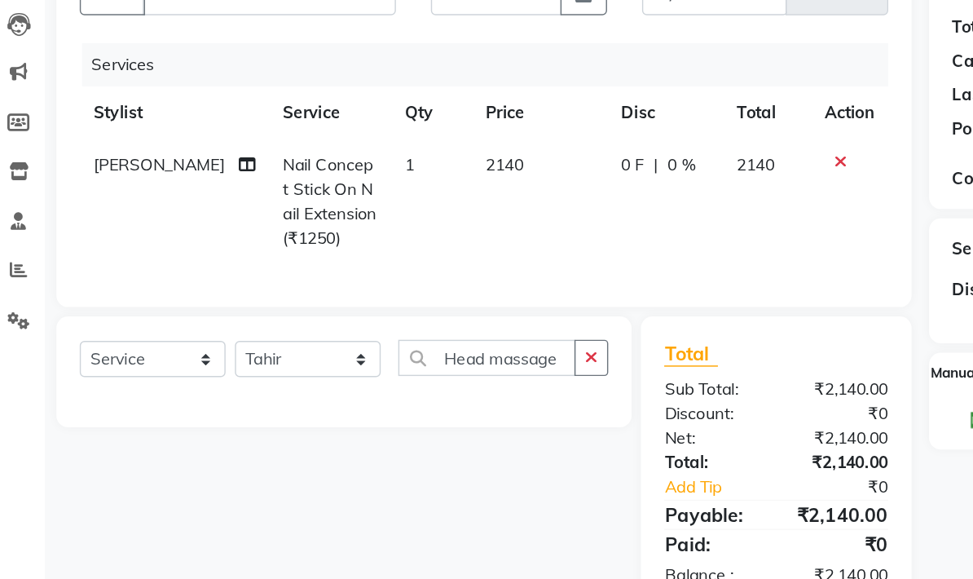
scroll to position [44, 0]
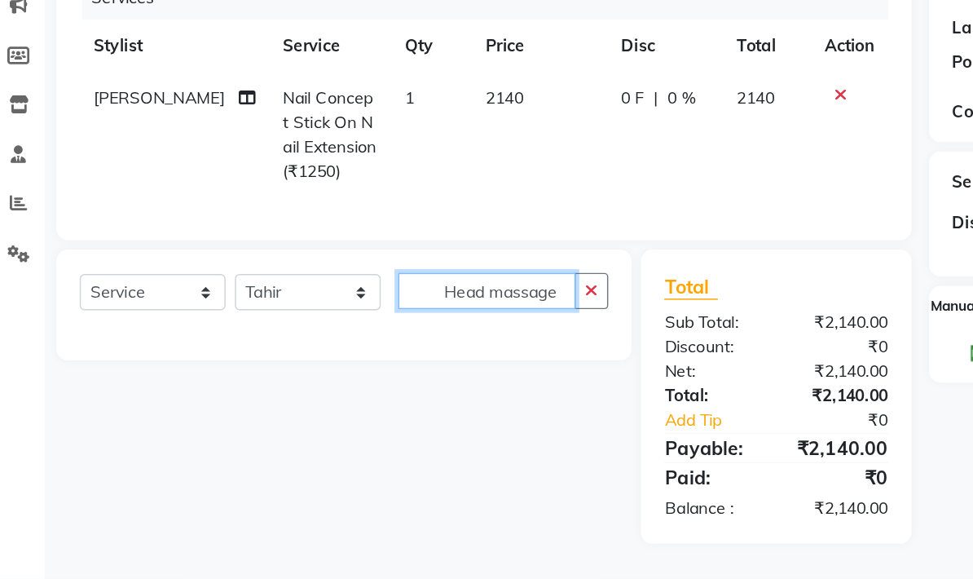
click at [386, 365] on input "Head massage" at bounding box center [358, 377] width 124 height 25
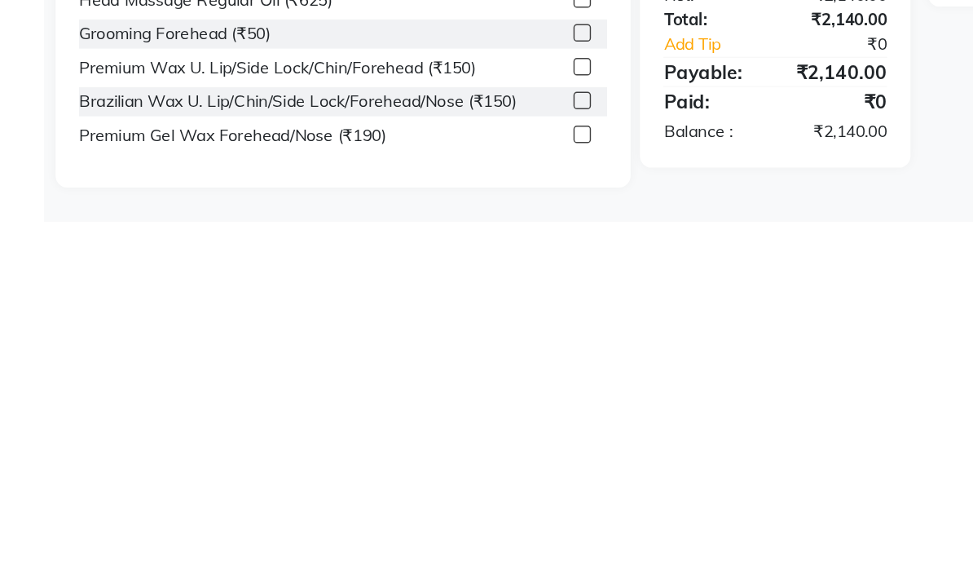
scroll to position [58, 0]
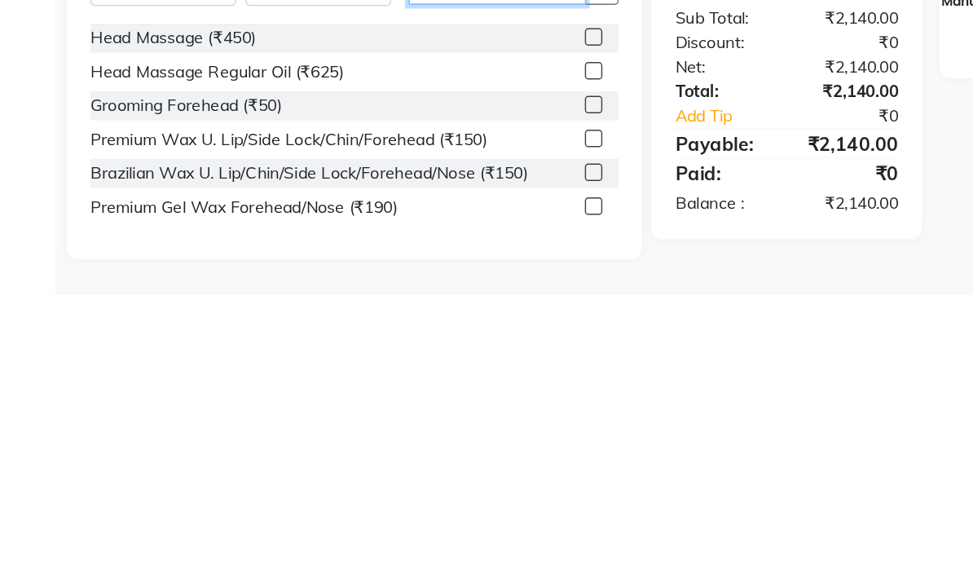
type input "Head"
click at [419, 417] on label at bounding box center [425, 423] width 12 height 12
click at [419, 418] on input "checkbox" at bounding box center [424, 423] width 11 height 11
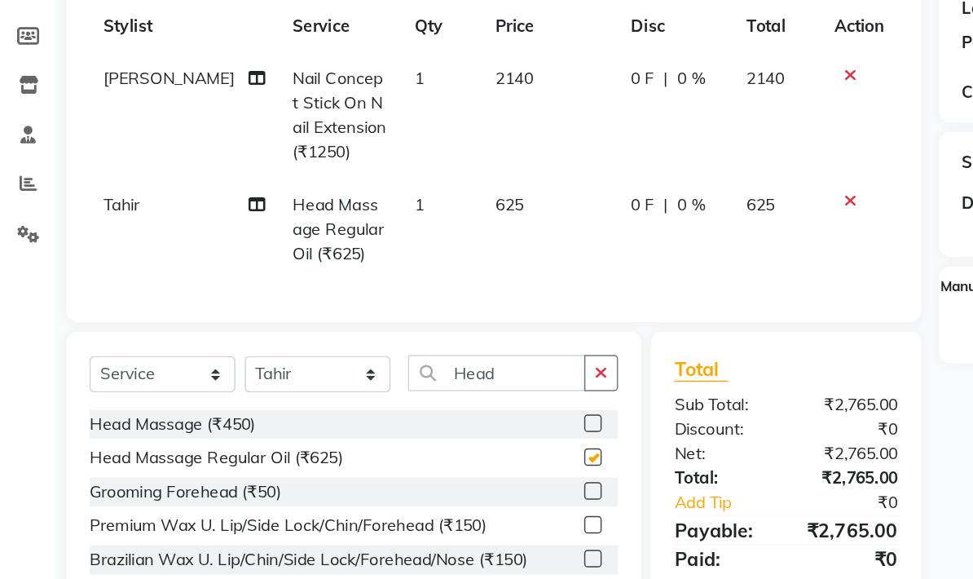
checkbox input "false"
click at [353, 299] on td "625" at bounding box center [394, 334] width 95 height 71
select select "62367"
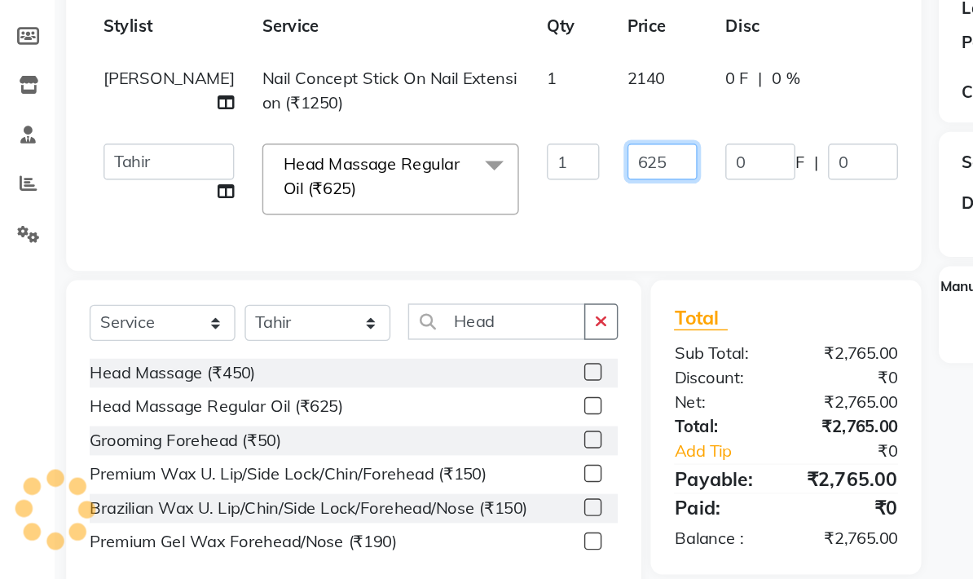
click at [449, 275] on input "625" at bounding box center [473, 287] width 49 height 25
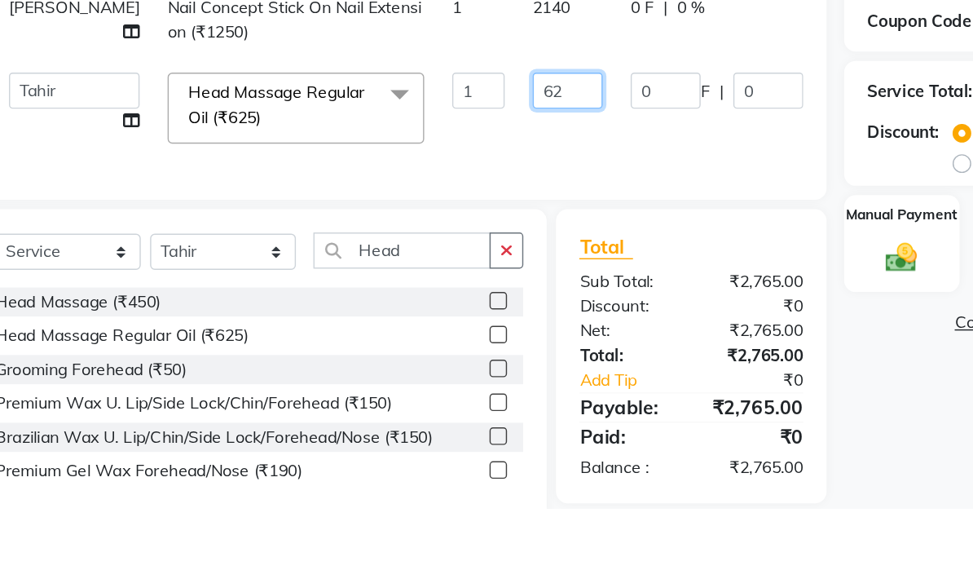
type input "6"
type input "950"
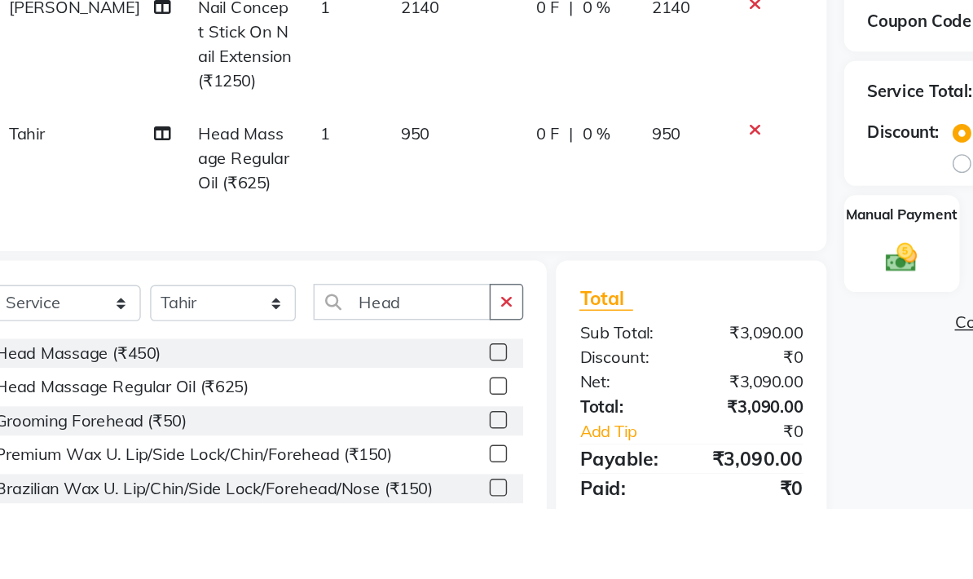
scroll to position [92, 0]
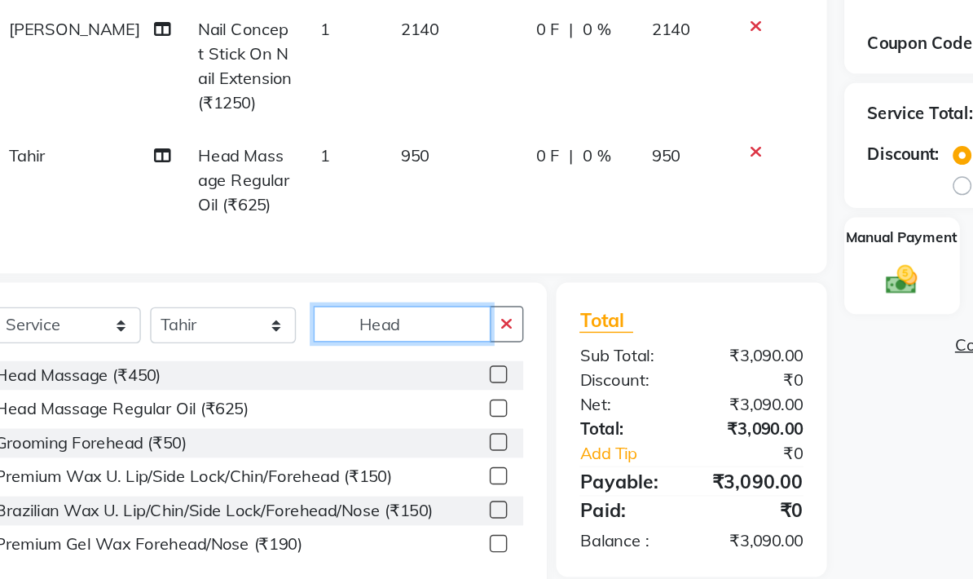
click at [296, 388] on input "Head" at bounding box center [358, 400] width 124 height 25
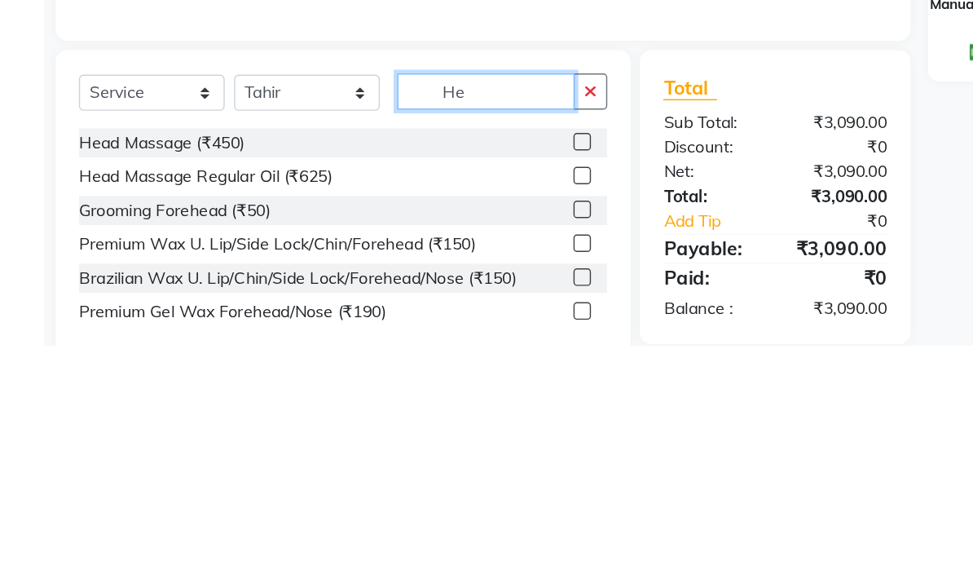
type input "H"
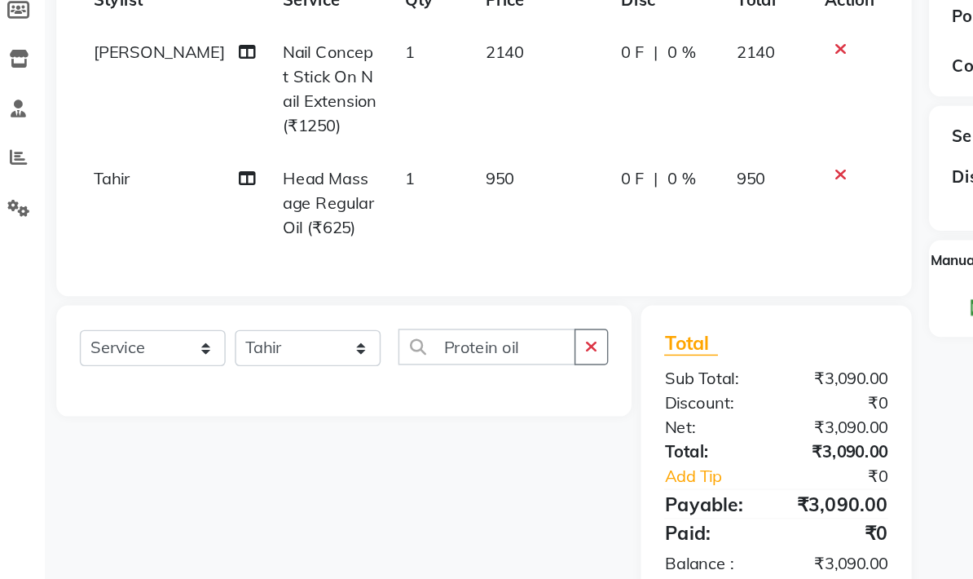
scroll to position [115, 0]
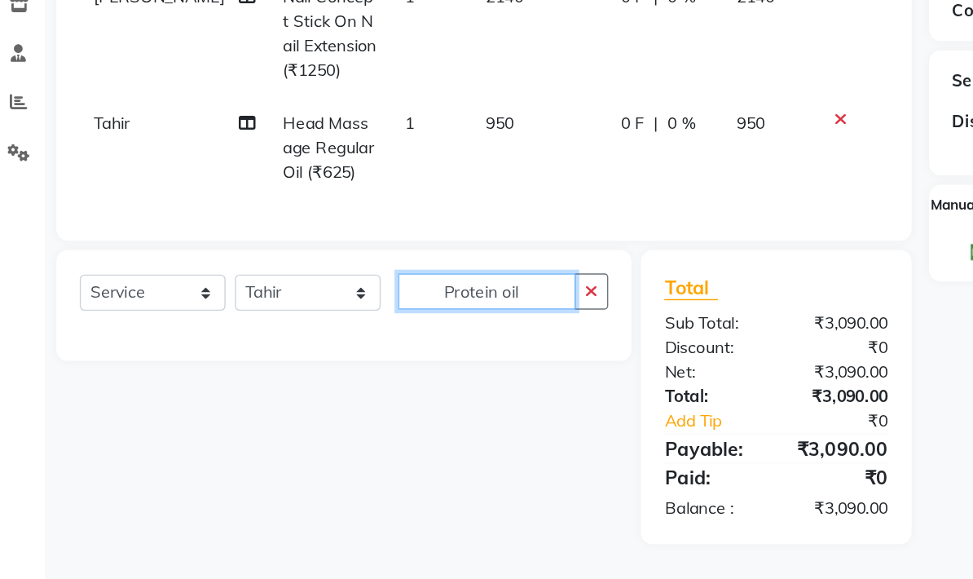
click at [372, 365] on input "Protein oil" at bounding box center [358, 377] width 124 height 25
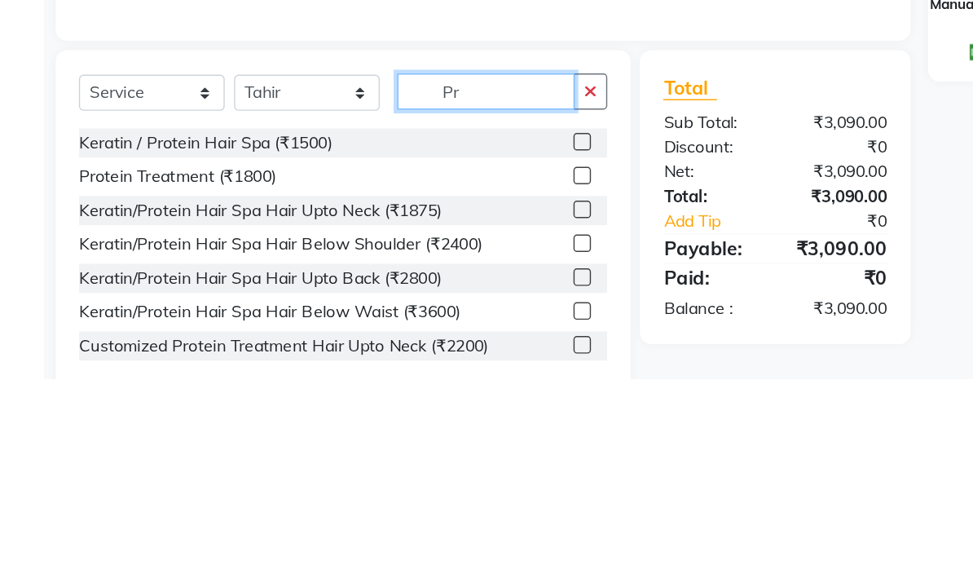
type input "P"
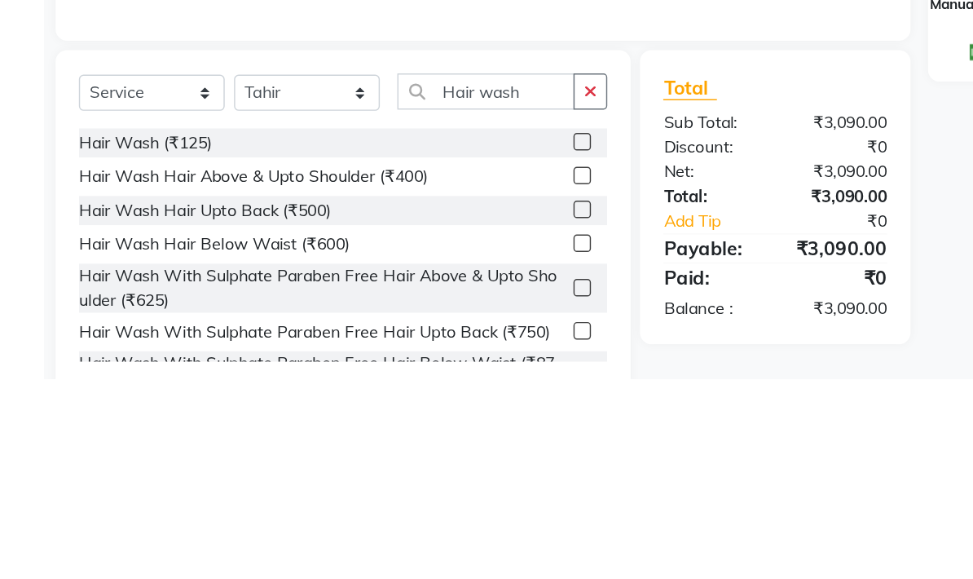
scroll to position [150, 0]
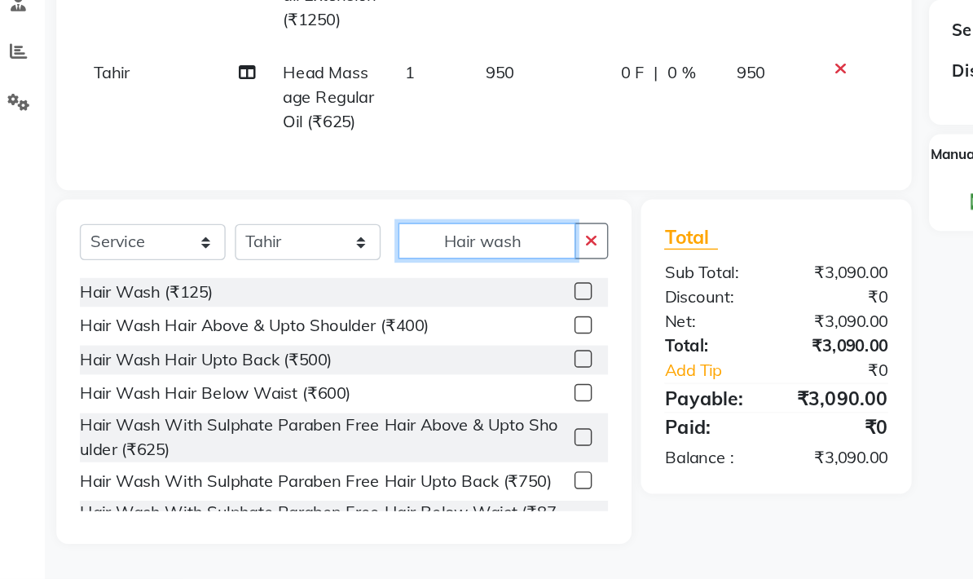
type input "Hair wash"
click at [419, 504] on label at bounding box center [425, 510] width 12 height 12
click at [419, 505] on input "checkbox" at bounding box center [424, 510] width 11 height 11
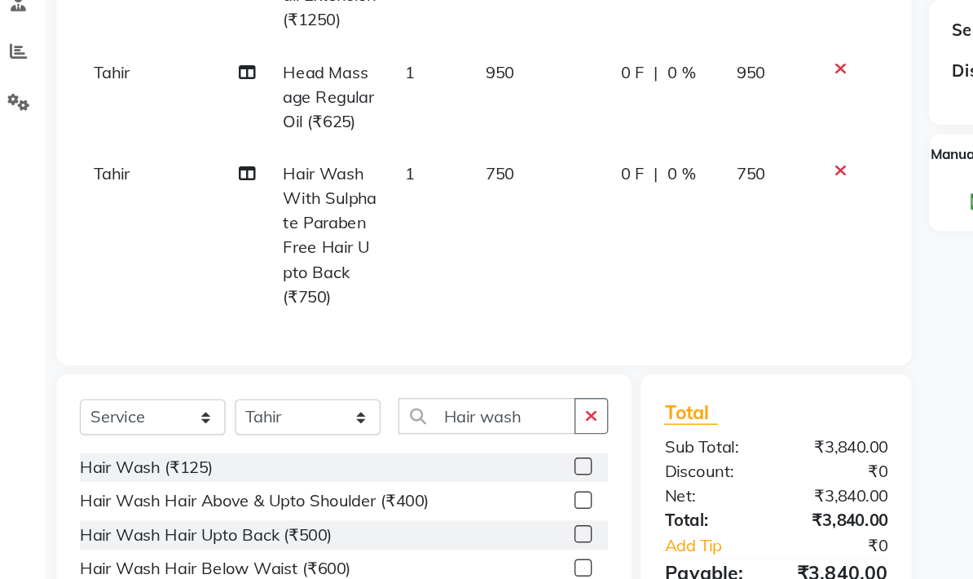
checkbox input "false"
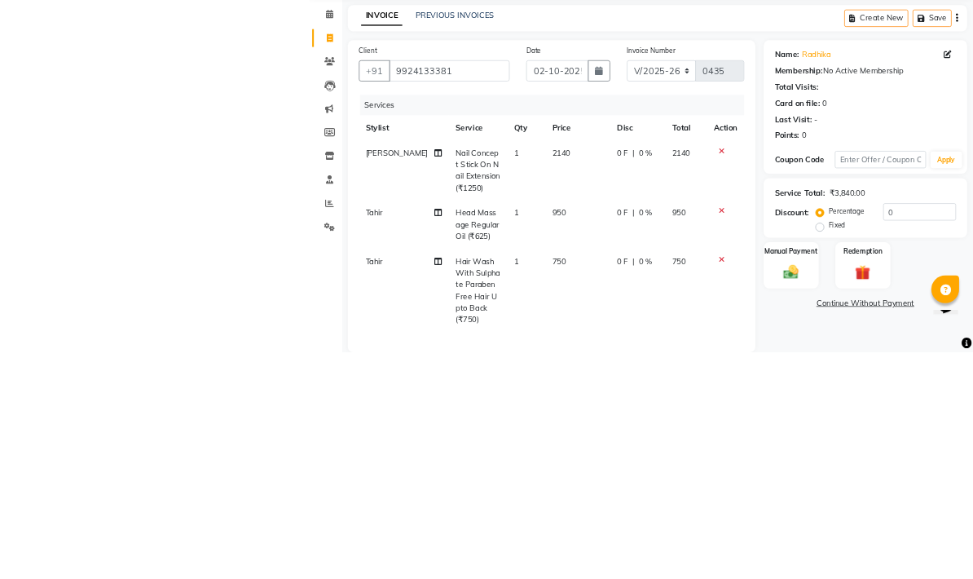
scroll to position [255, 0]
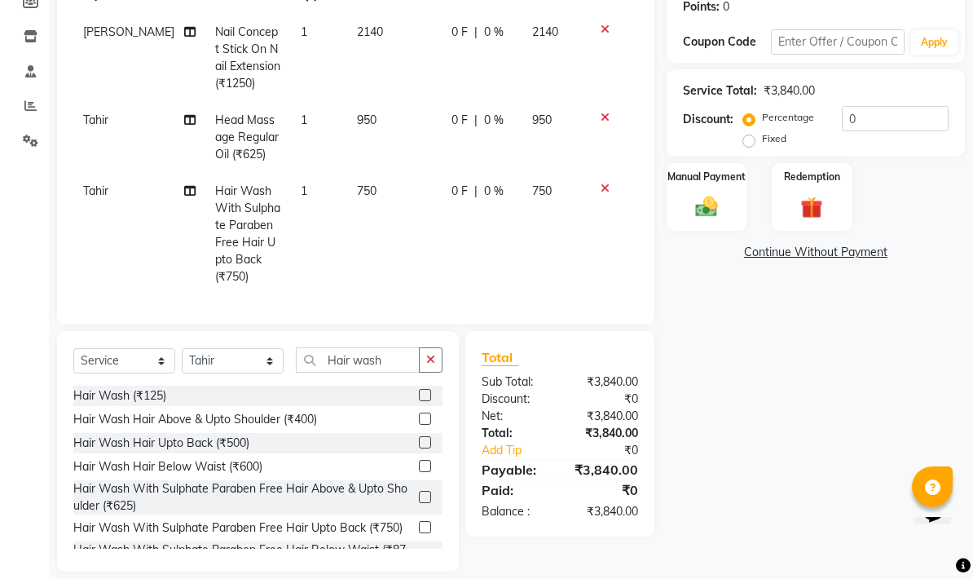
click at [679, 190] on div "Manual Payment" at bounding box center [707, 197] width 81 height 68
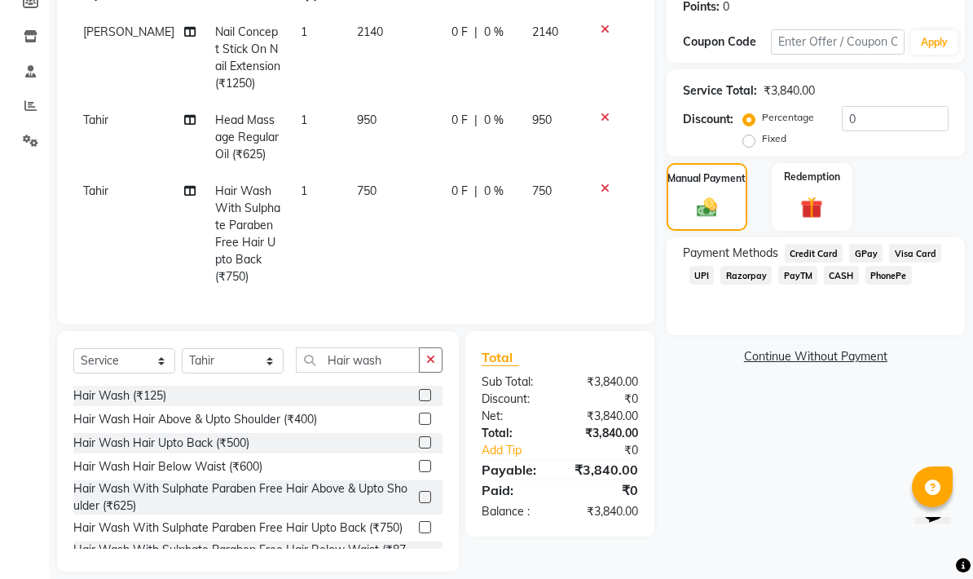
click at [679, 250] on span "GPay" at bounding box center [865, 253] width 33 height 19
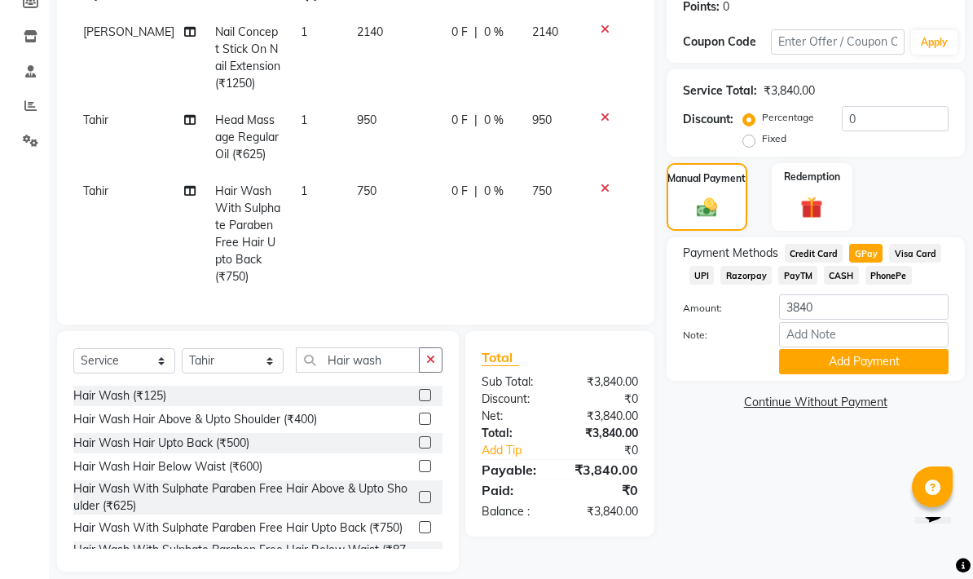
click at [679, 372] on button "Add Payment" at bounding box center [864, 361] width 170 height 25
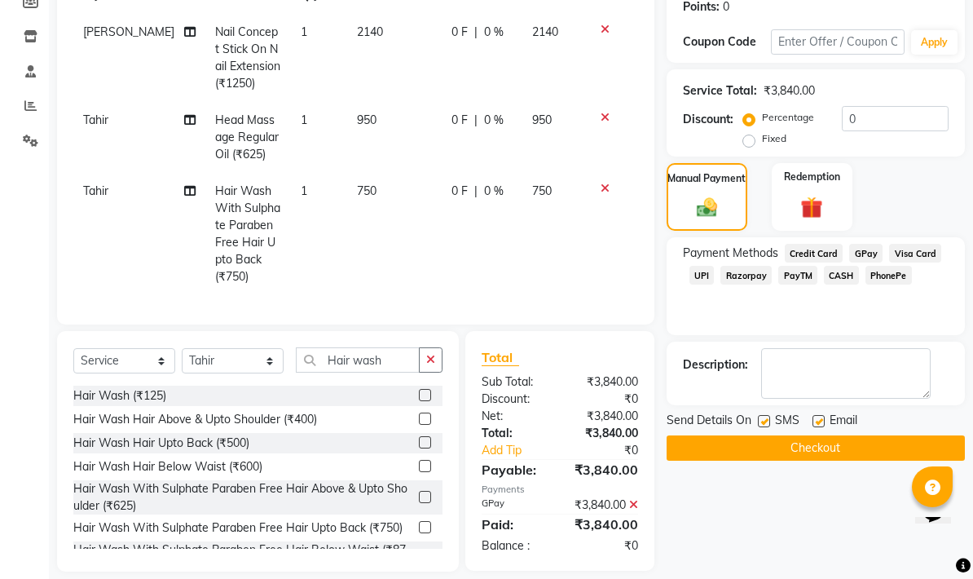
click at [679, 456] on button "Checkout" at bounding box center [816, 447] width 298 height 25
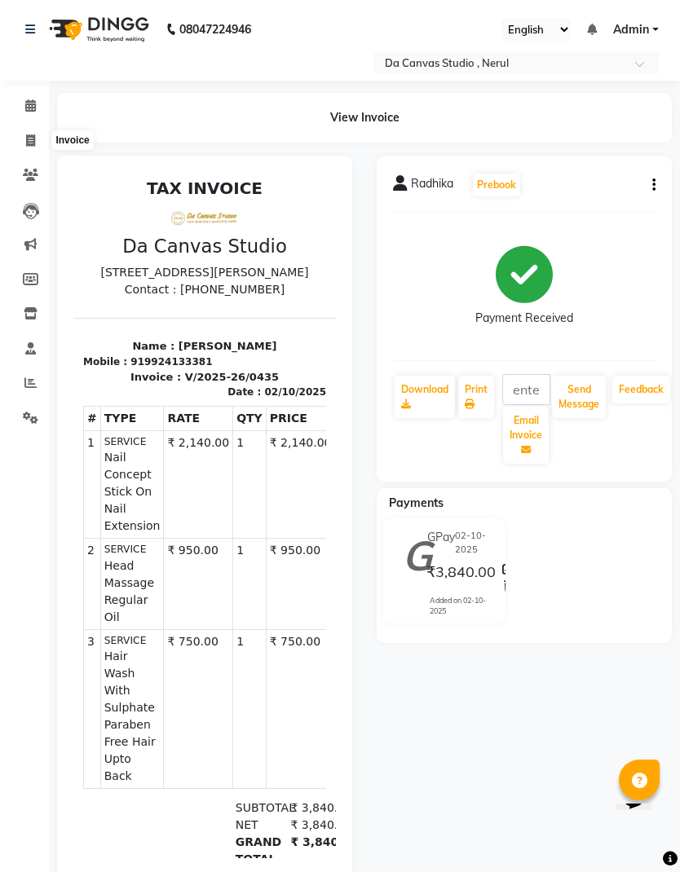
click at [34, 138] on icon at bounding box center [30, 140] width 9 height 12
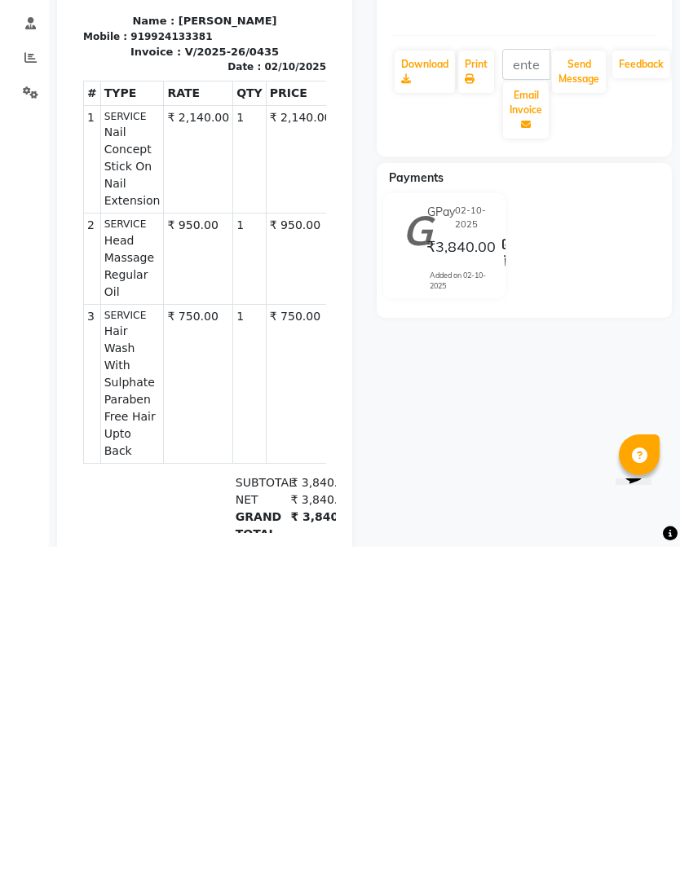
select select "7260"
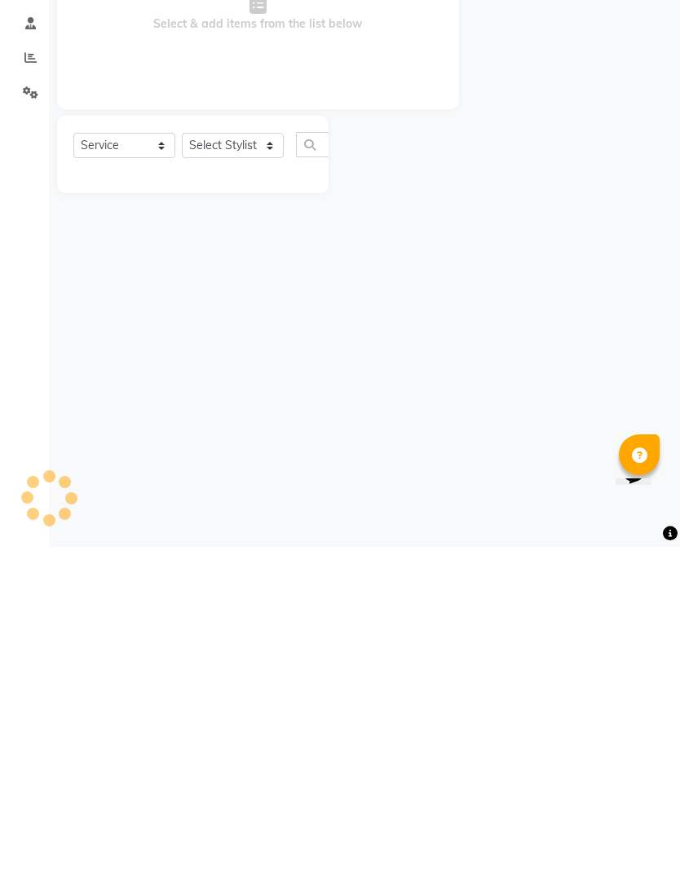
select select "membership"
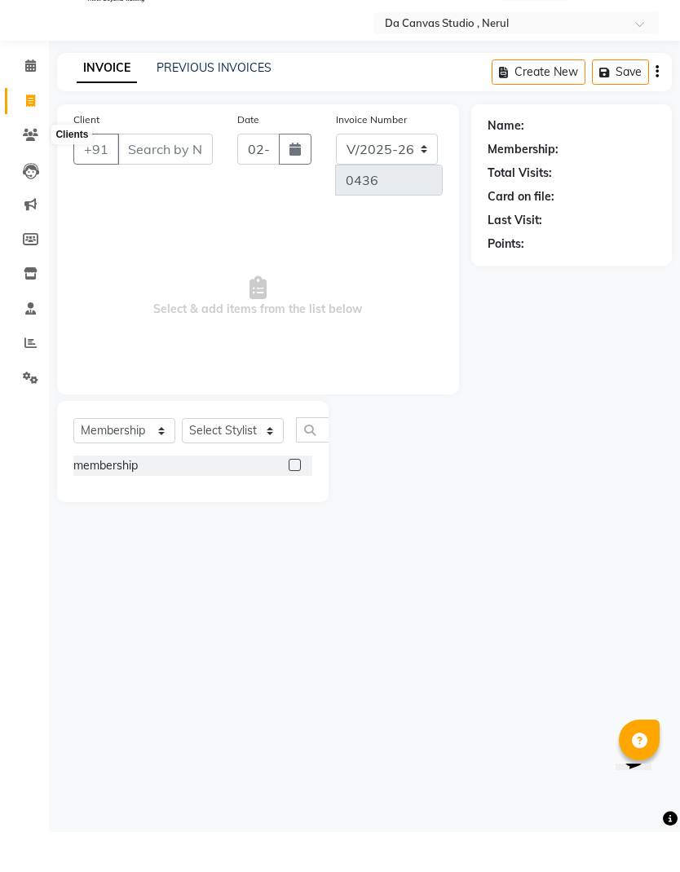
click at [23, 169] on icon at bounding box center [30, 175] width 15 height 12
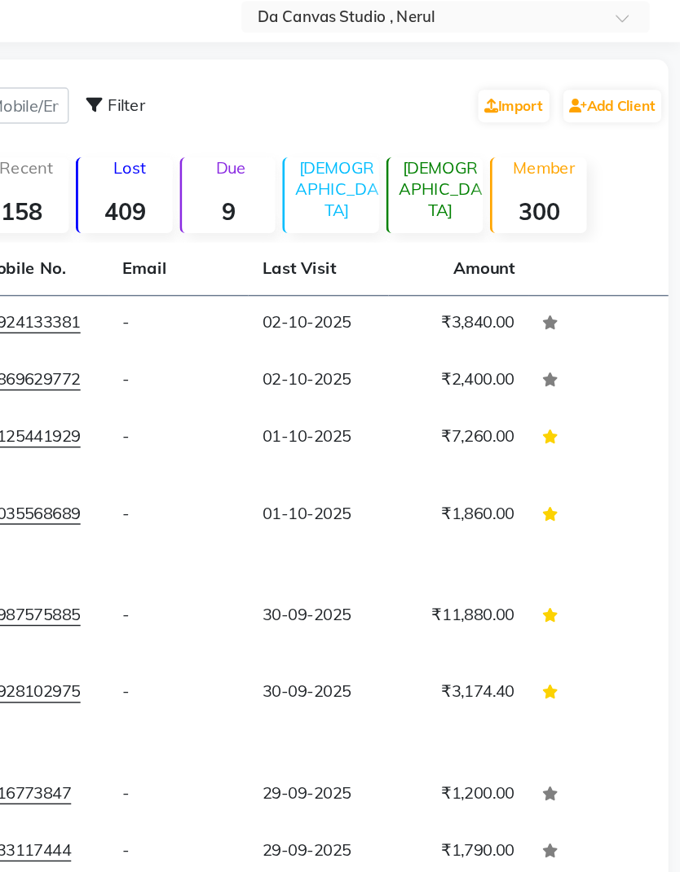
click at [574, 588] on td at bounding box center [623, 608] width 98 height 40
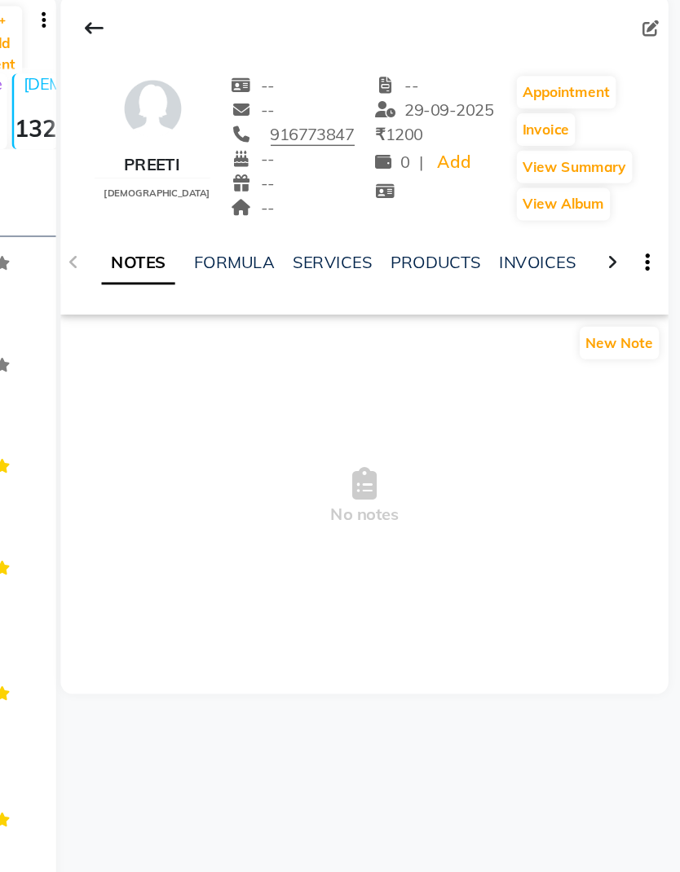
click at [264, 110] on icon at bounding box center [270, 116] width 13 height 13
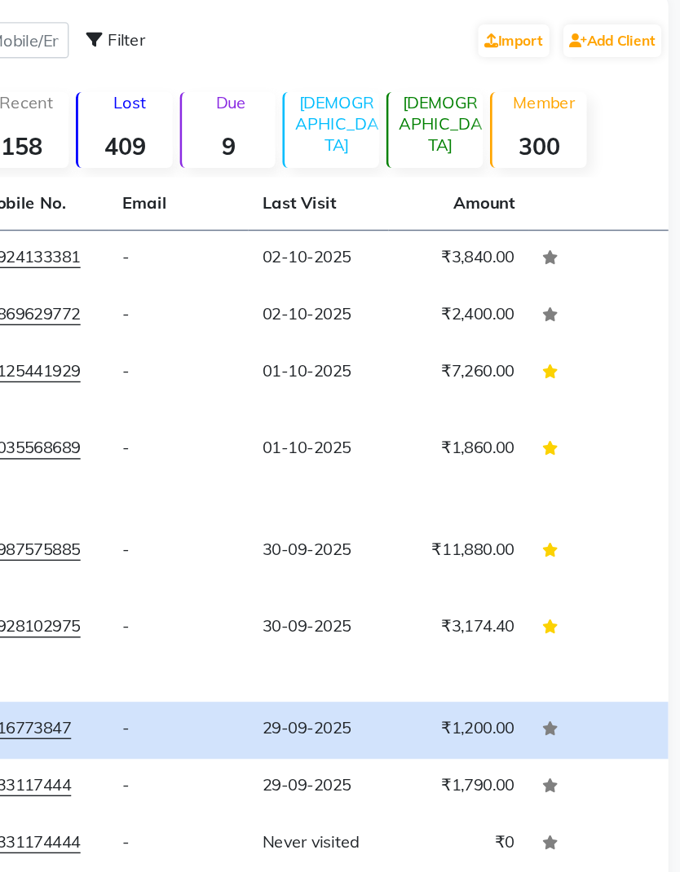
click at [474, 156] on main "Filter Import Add Client Total 989 Recent 158 Lost 409 Due 9 Male 132 Female 43…" at bounding box center [364, 455] width 631 height 725
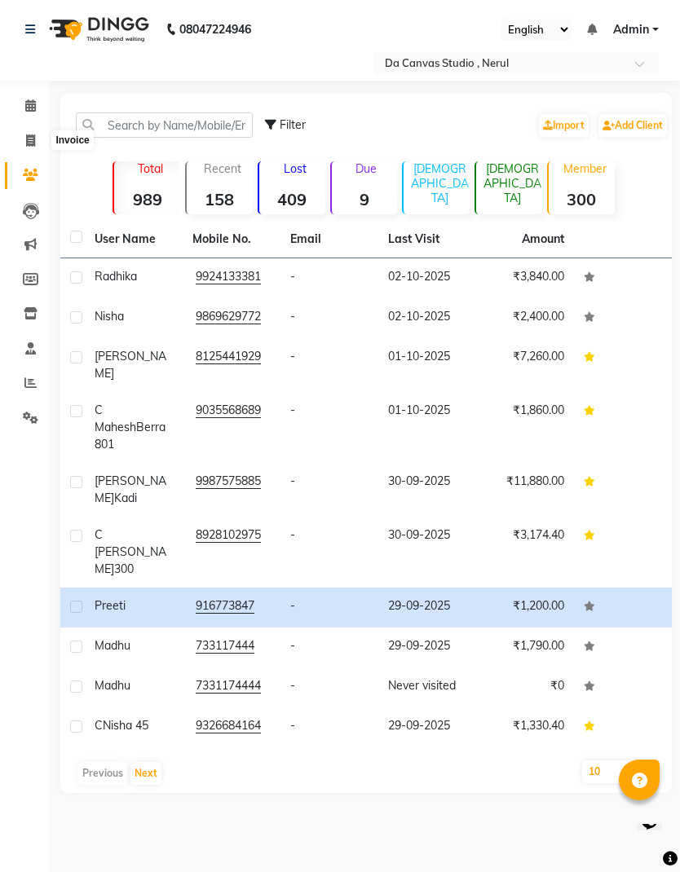
click at [29, 143] on icon at bounding box center [30, 140] width 9 height 12
select select "7260"
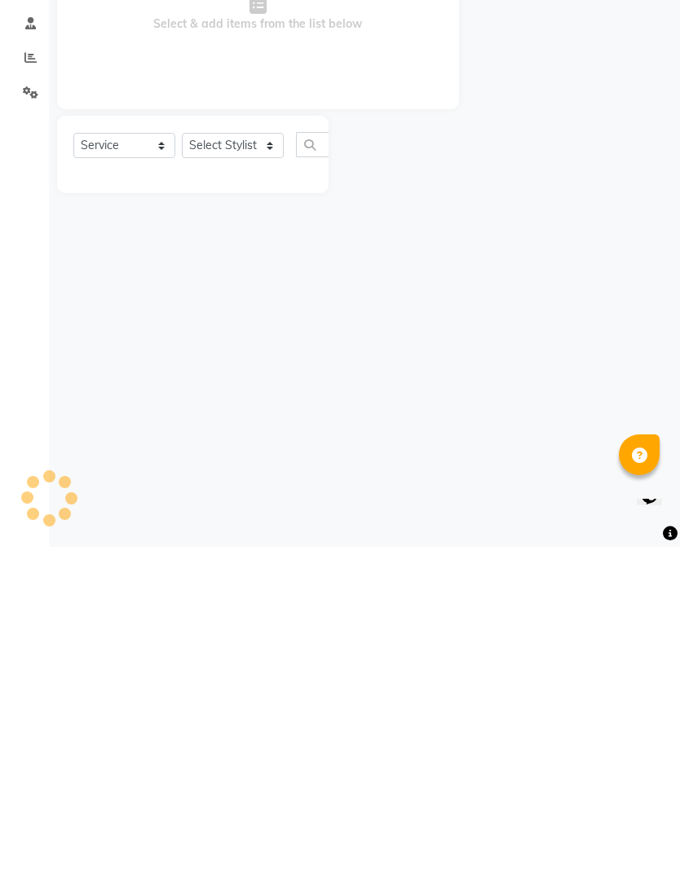
select select "membership"
